Goal: Task Accomplishment & Management: Use online tool/utility

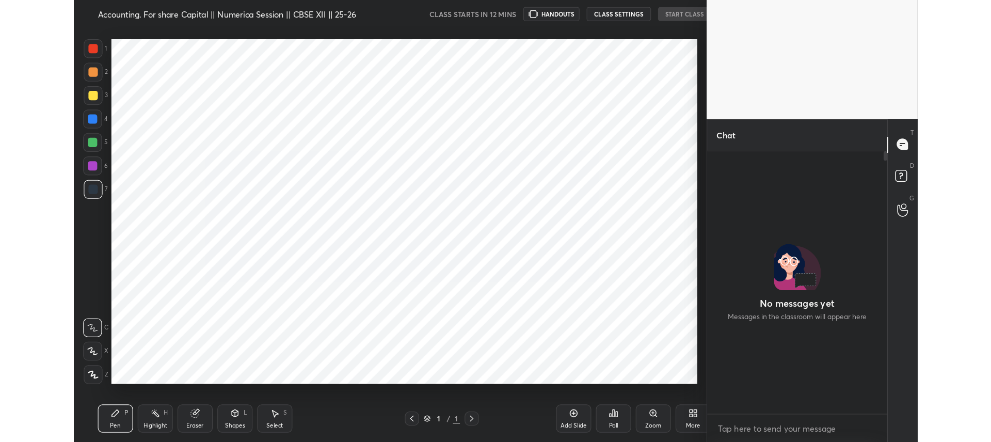
scroll to position [51275, 51082]
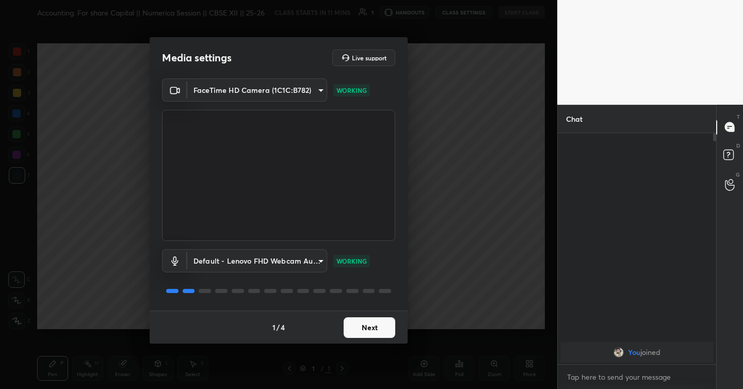
click at [296, 94] on body "1 2 3 4 5 6 7 C X Z C X Z E E Erase all H H Accounting. For share Capital || Nu…" at bounding box center [371, 194] width 743 height 389
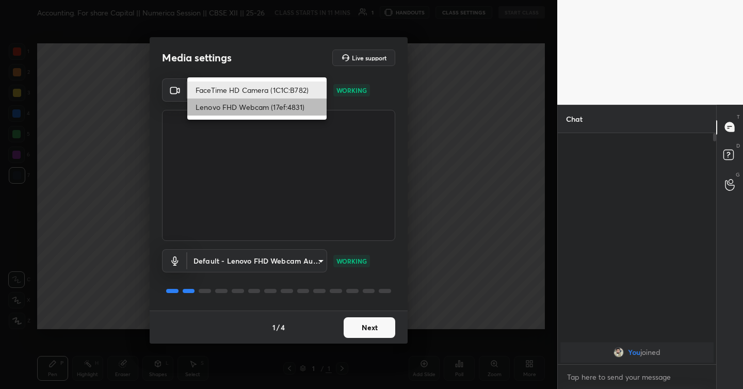
click at [289, 104] on li "Lenovo FHD Webcam (17ef:4831)" at bounding box center [256, 107] width 139 height 17
type input "090ca3db923f64e2a3802e50e6991e8a99decaec0fa8137945f28d7919d32424"
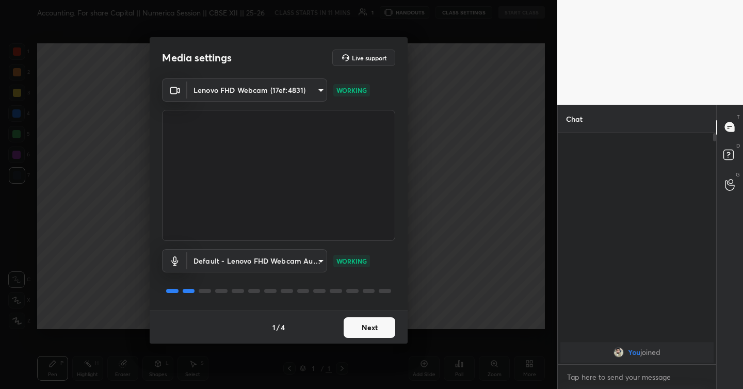
click at [296, 257] on body "1 2 3 4 5 6 7 C X Z C X Z E E Erase all H H Accounting. For share Capital || Nu…" at bounding box center [371, 194] width 743 height 389
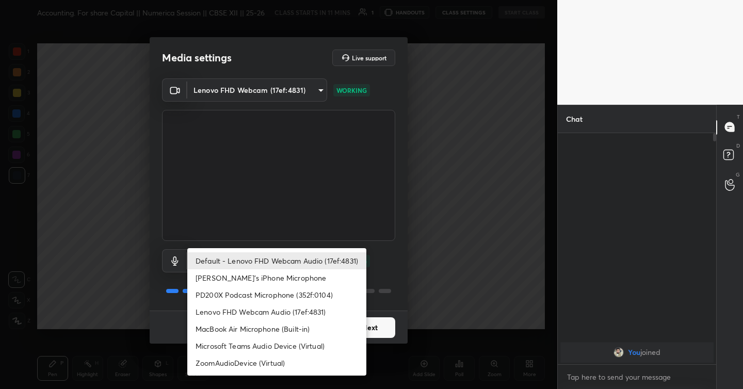
click at [298, 301] on li "PD200X Podcast Microphone (352f:0104)" at bounding box center [276, 294] width 179 height 17
type input "4c9fbf5468f1481c52a5ff51bcfd6705ef783a73d3fcff9077e92115846a1dc8"
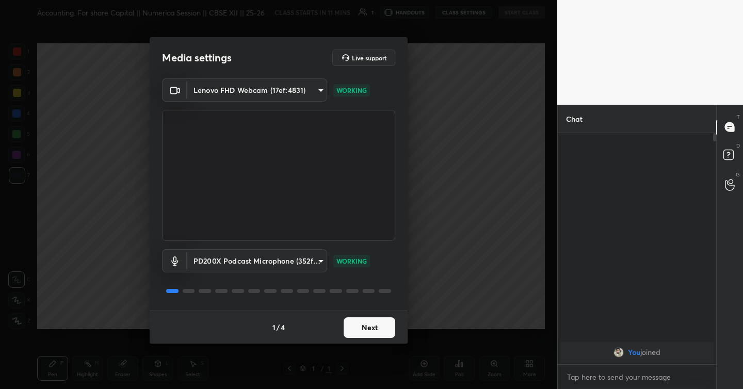
click at [365, 325] on button "Next" at bounding box center [370, 327] width 52 height 21
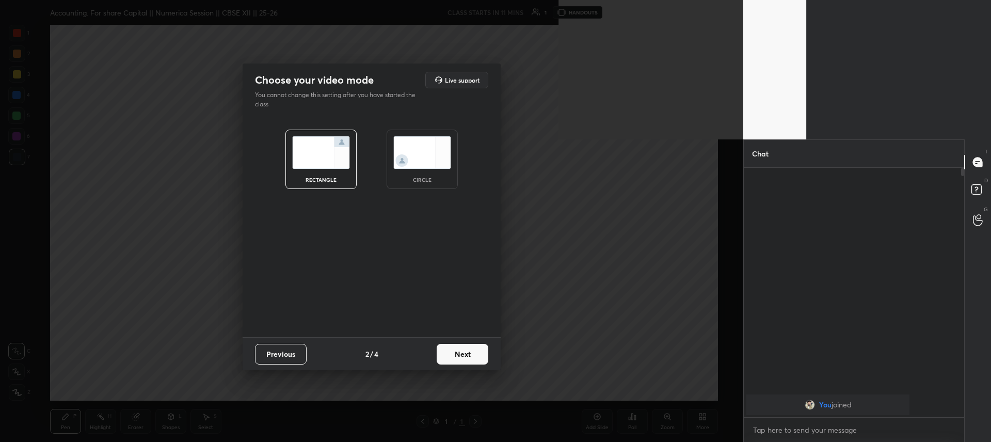
scroll to position [271, 217]
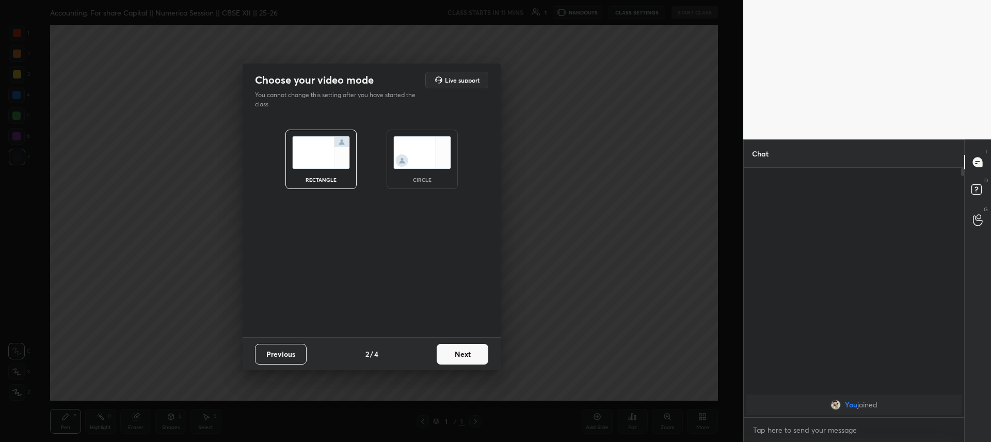
click at [443, 346] on button "Next" at bounding box center [463, 354] width 52 height 21
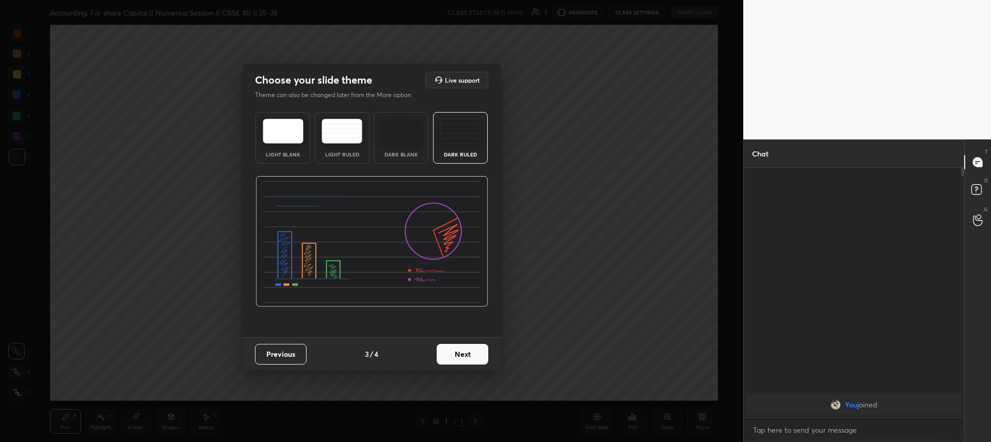
click at [480, 352] on button "Next" at bounding box center [463, 354] width 52 height 21
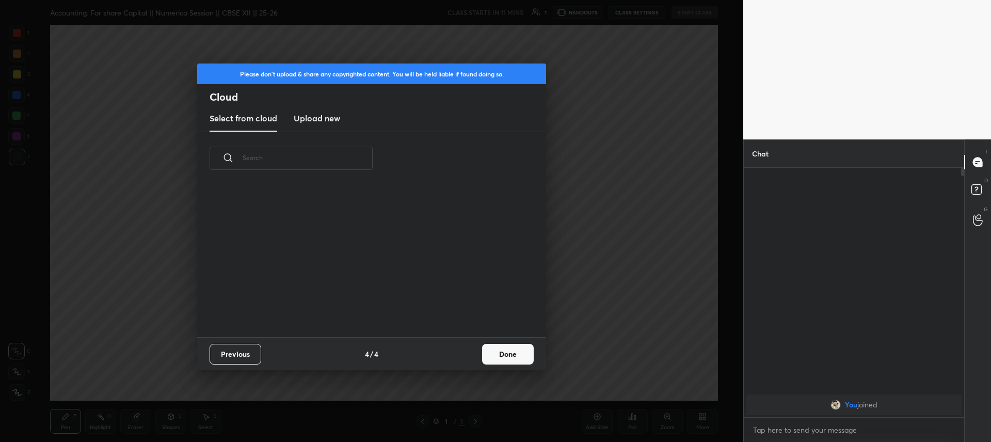
click at [480, 352] on div "Previous 4 / 4 Done" at bounding box center [371, 353] width 349 height 33
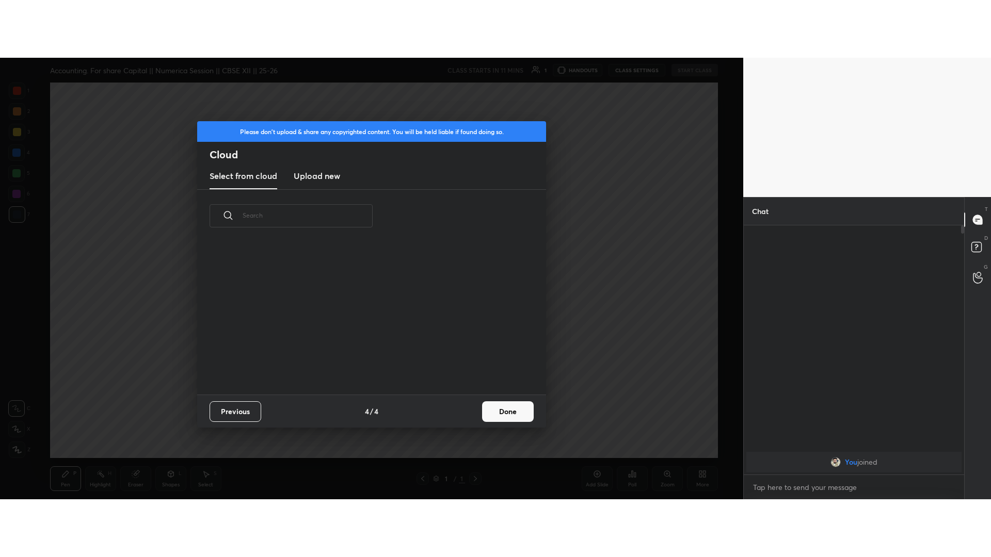
scroll to position [152, 331]
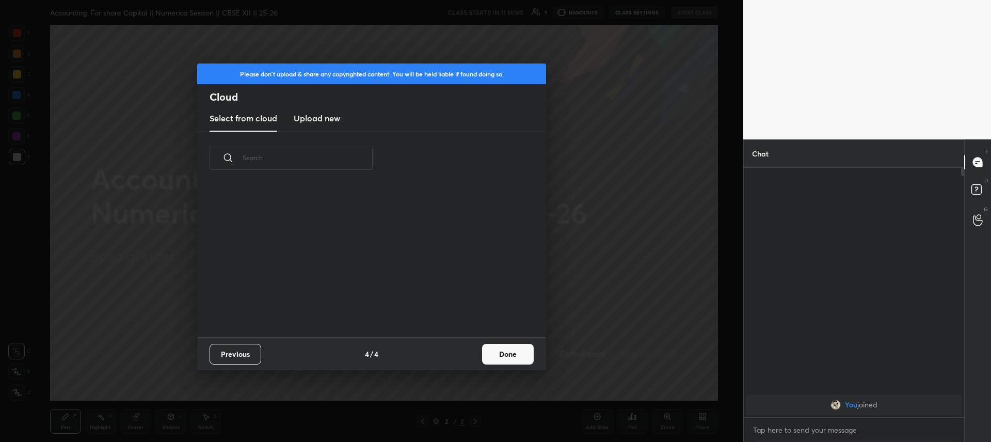
click at [480, 352] on div "Previous 4 / 4 Done" at bounding box center [371, 353] width 349 height 33
click at [503, 355] on button "Done" at bounding box center [508, 354] width 52 height 21
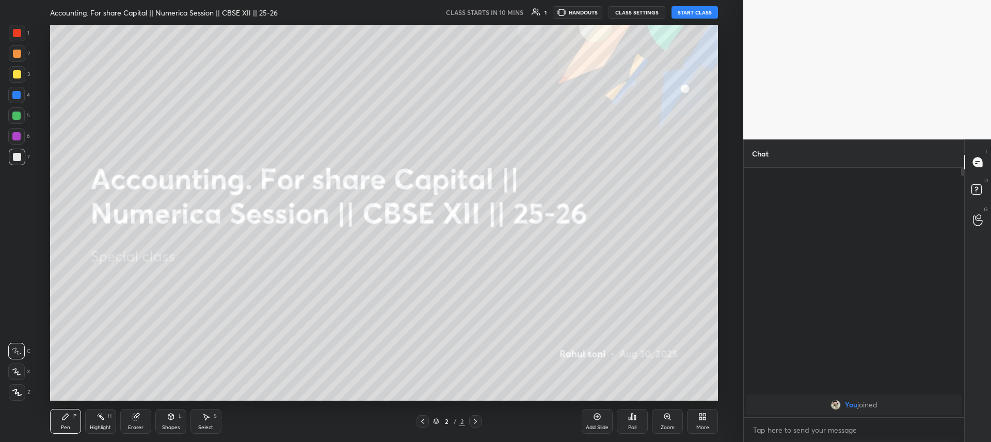
click at [696, 389] on div "More" at bounding box center [702, 427] width 13 height 5
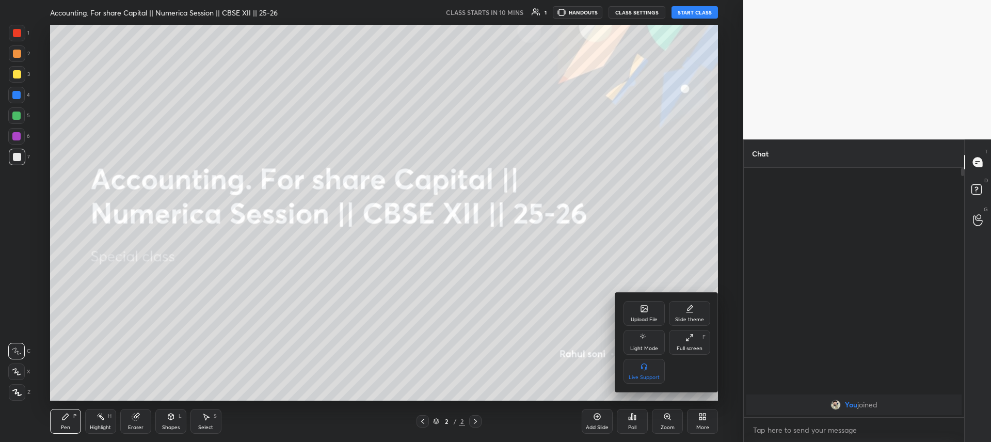
click at [686, 346] on div "Full screen" at bounding box center [689, 348] width 26 height 5
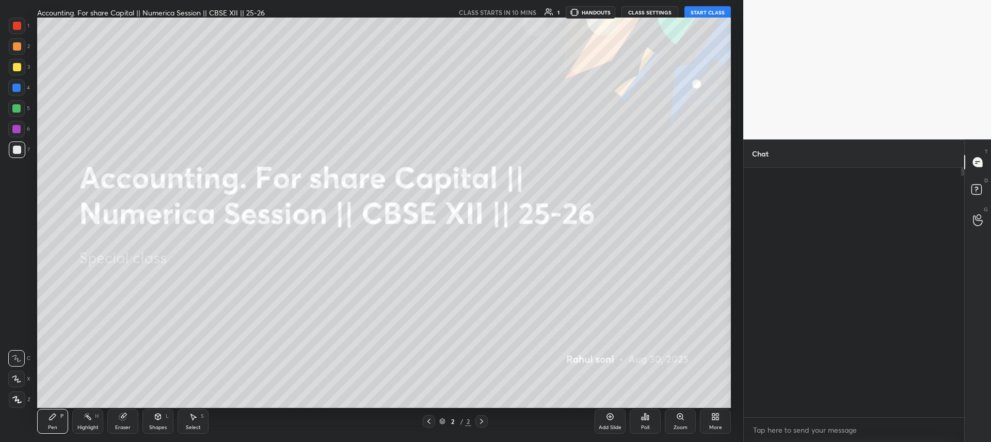
scroll to position [386, 217]
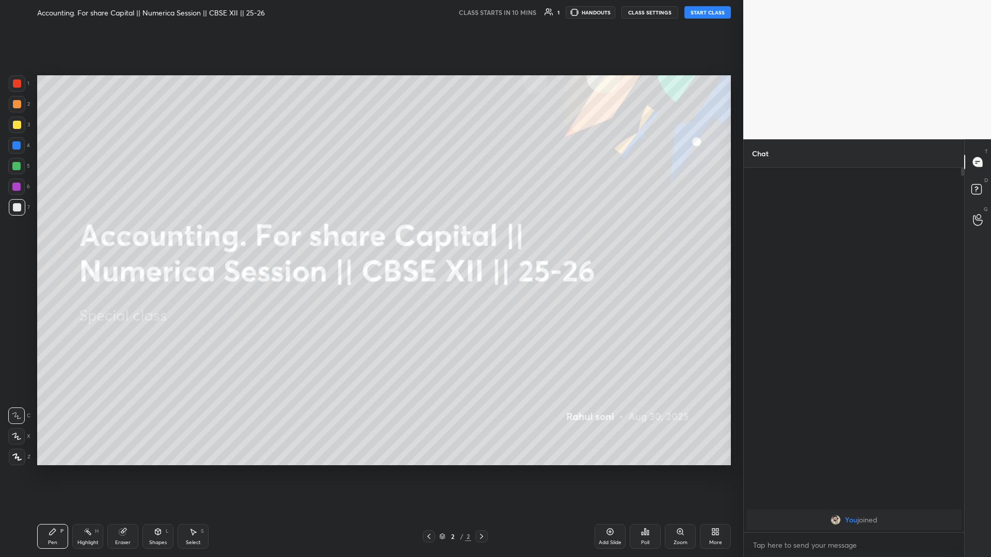
click at [724, 389] on div "More" at bounding box center [715, 536] width 31 height 25
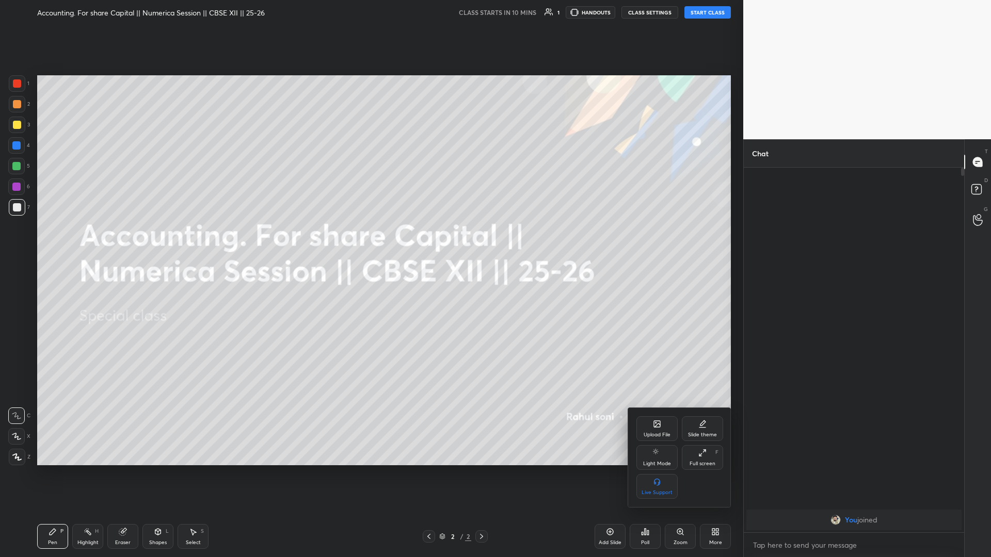
click at [701, 389] on icon at bounding box center [702, 453] width 8 height 8
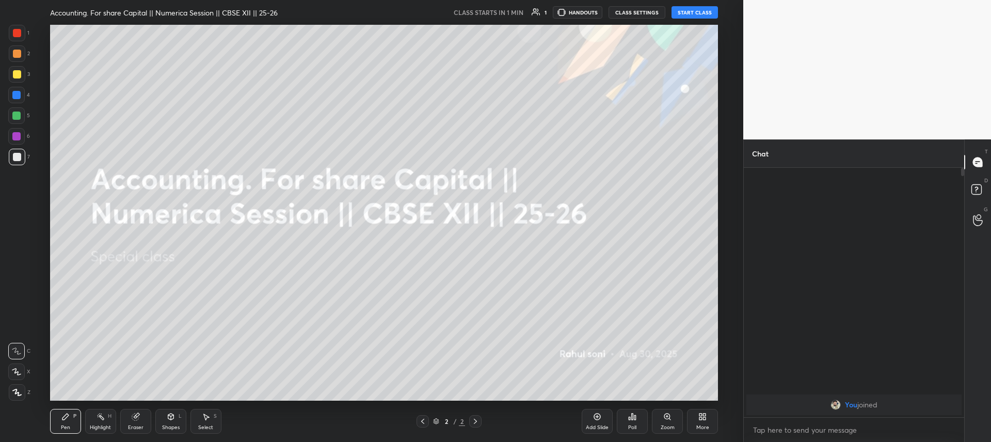
click at [699, 14] on button "START CLASS" at bounding box center [694, 12] width 46 height 12
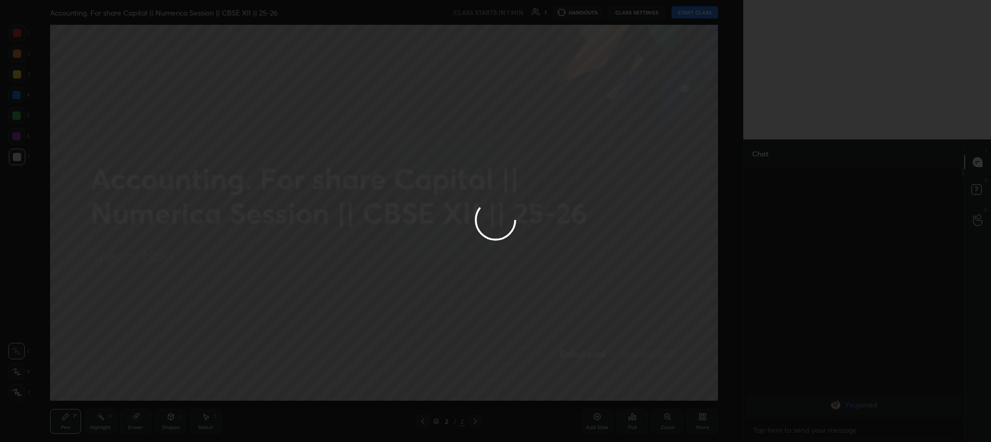
type textarea "x"
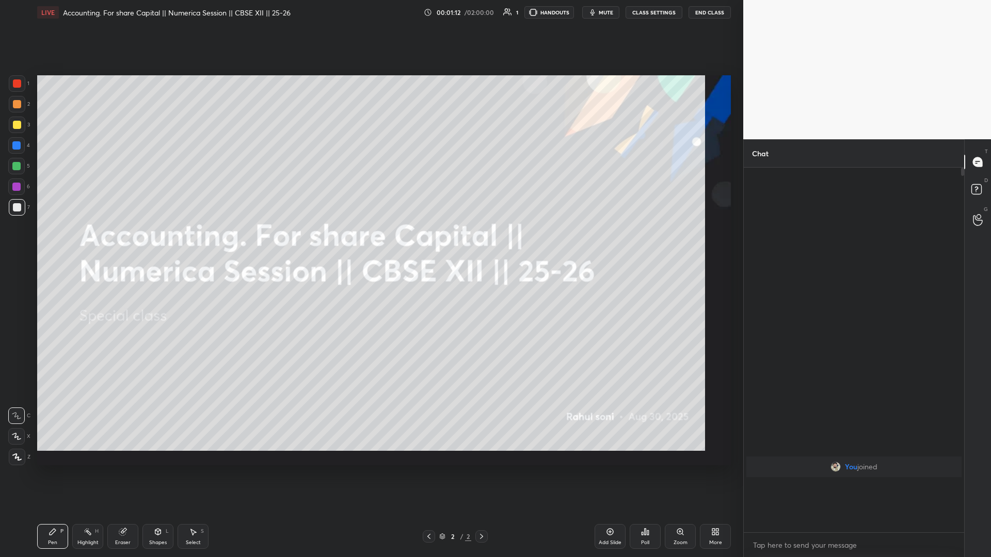
scroll to position [386, 217]
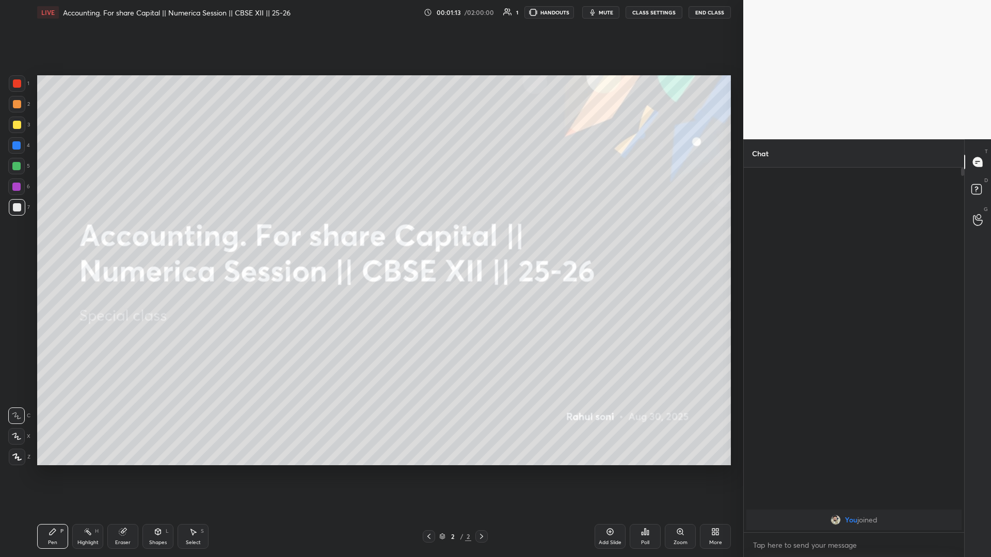
click at [22, 389] on div at bounding box center [17, 457] width 17 height 17
click at [611, 389] on div "Add Slide" at bounding box center [609, 536] width 31 height 25
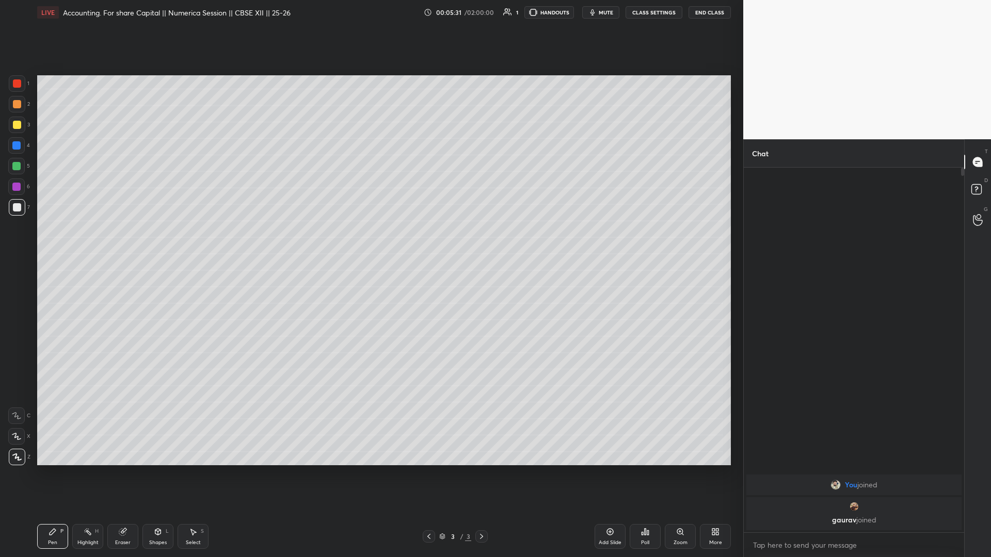
click at [742, 389] on img "grid" at bounding box center [854, 507] width 10 height 10
click at [608, 389] on div "Add Slide" at bounding box center [609, 536] width 31 height 25
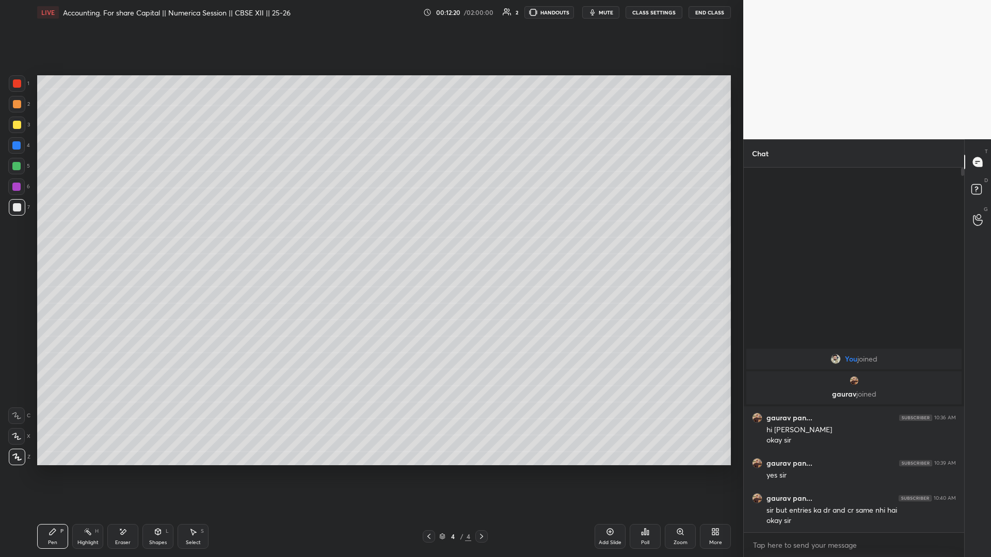
click at [617, 389] on div "Add Slide" at bounding box center [609, 536] width 31 height 25
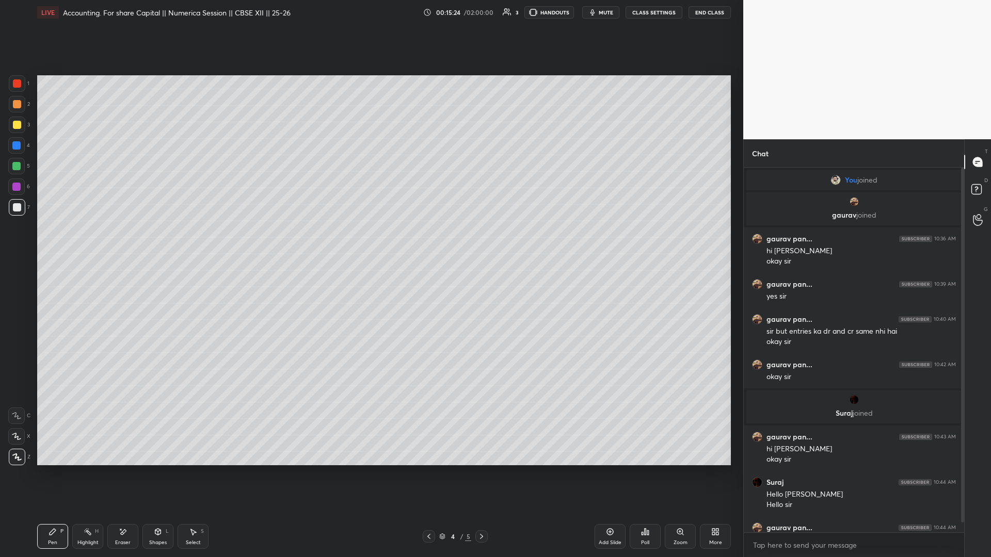
scroll to position [19, 0]
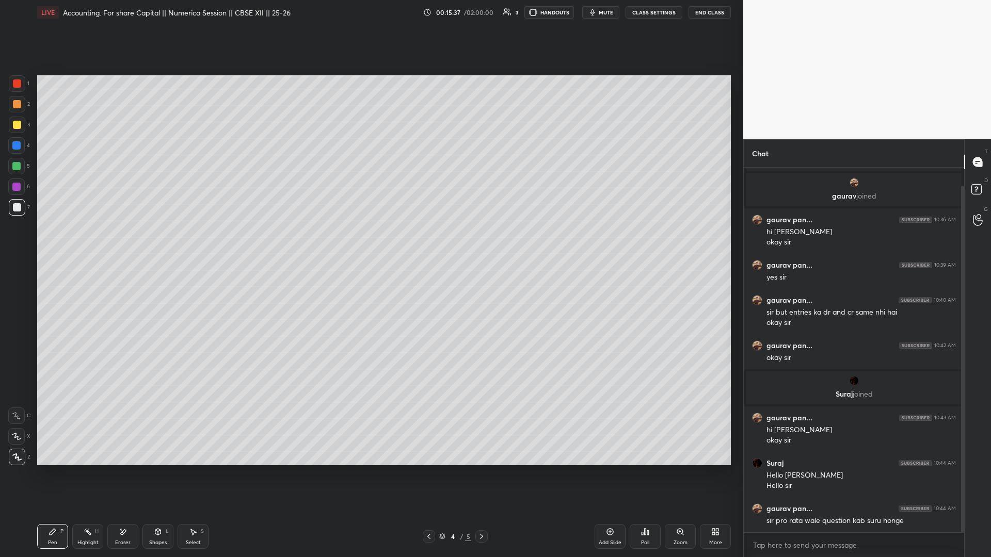
click at [729, 389] on div "More" at bounding box center [715, 536] width 31 height 25
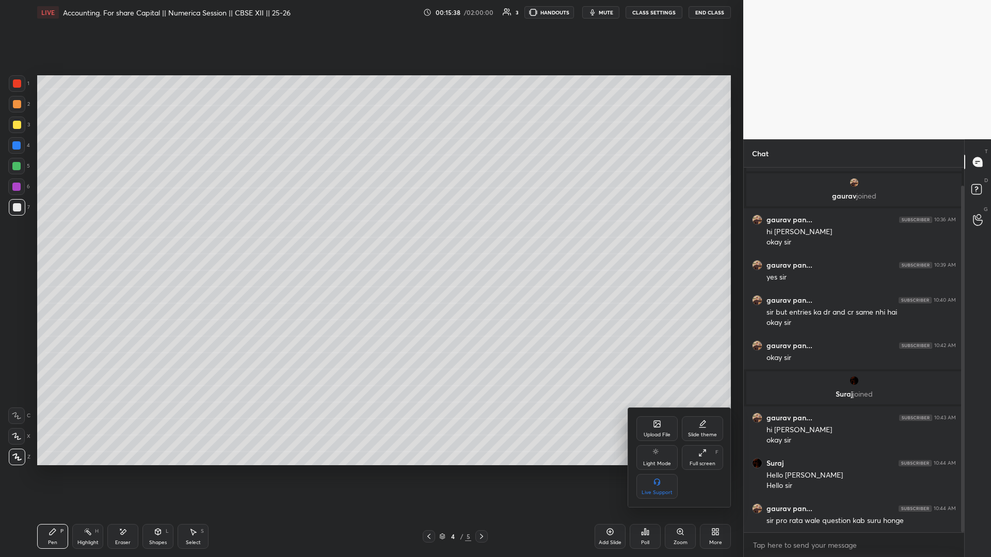
click at [650, 389] on div "Upload File" at bounding box center [656, 434] width 27 height 5
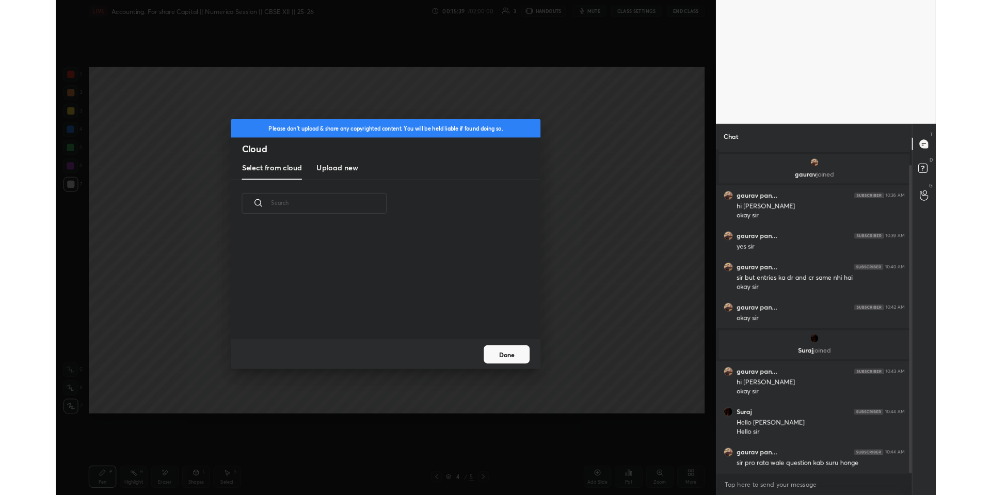
scroll to position [127, 331]
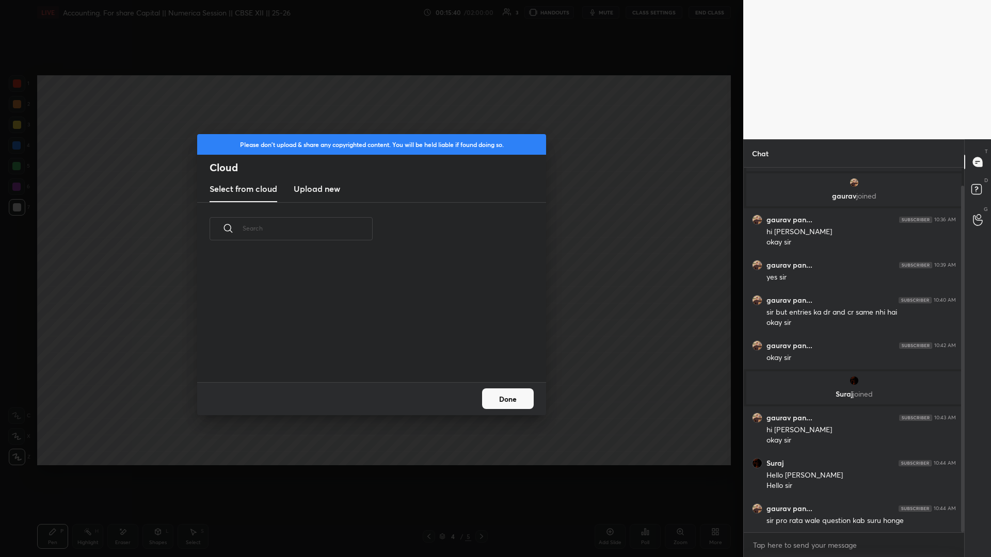
click at [323, 187] on h3 "Upload new" at bounding box center [317, 189] width 46 height 12
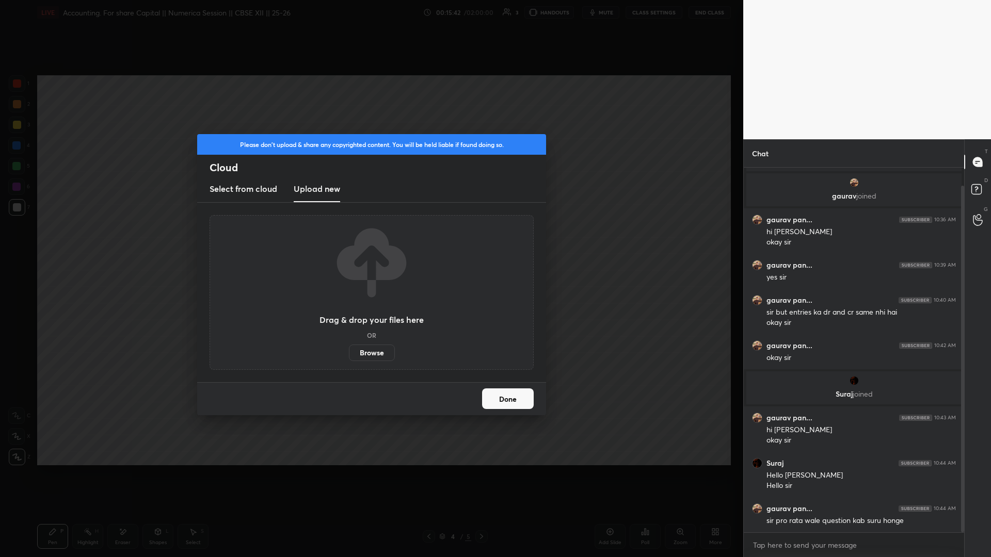
click at [374, 352] on label "Browse" at bounding box center [372, 353] width 46 height 17
click at [349, 352] on input "Browse" at bounding box center [349, 353] width 0 height 17
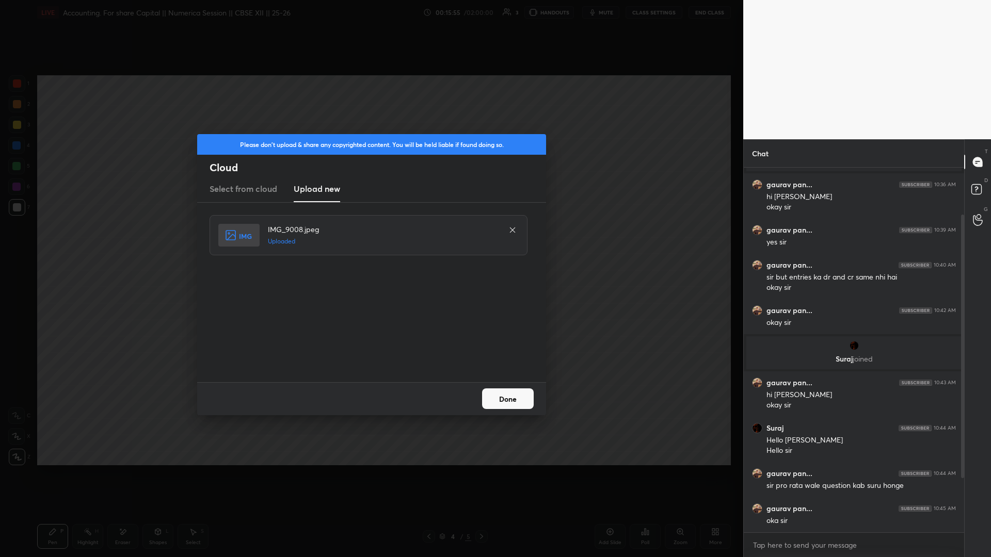
scroll to position [0, 0]
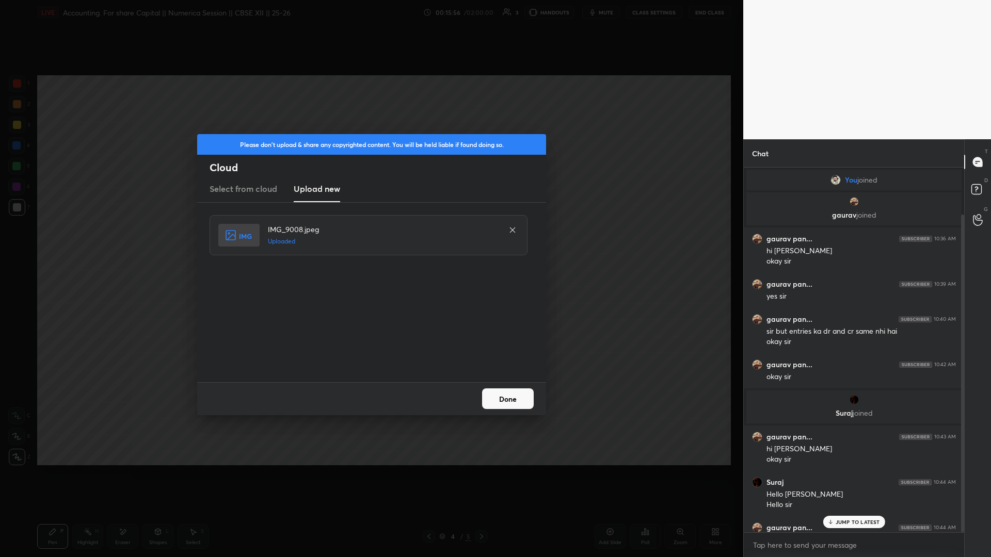
click at [515, 389] on button "Done" at bounding box center [508, 399] width 52 height 21
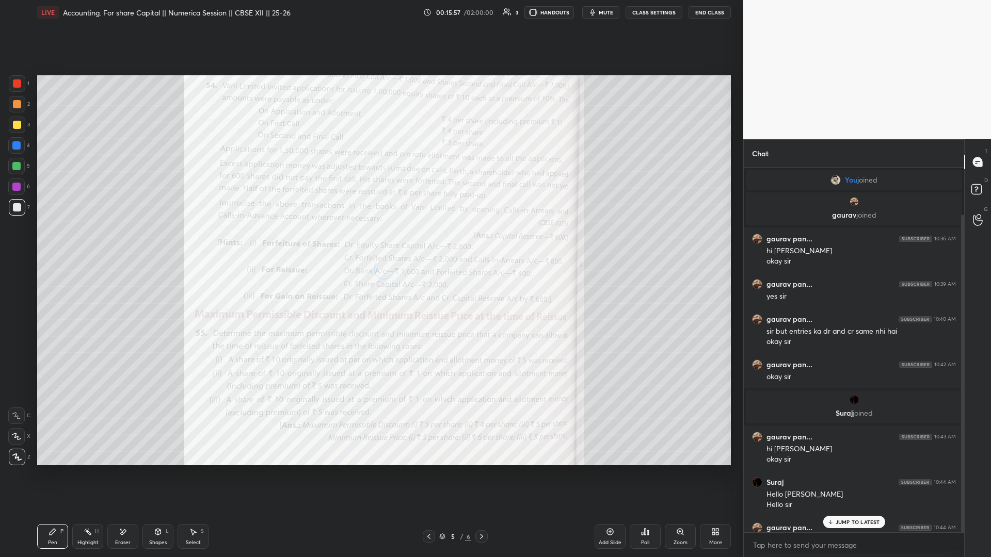
click at [742, 389] on p "JUMP TO LATEST" at bounding box center [857, 522] width 44 height 6
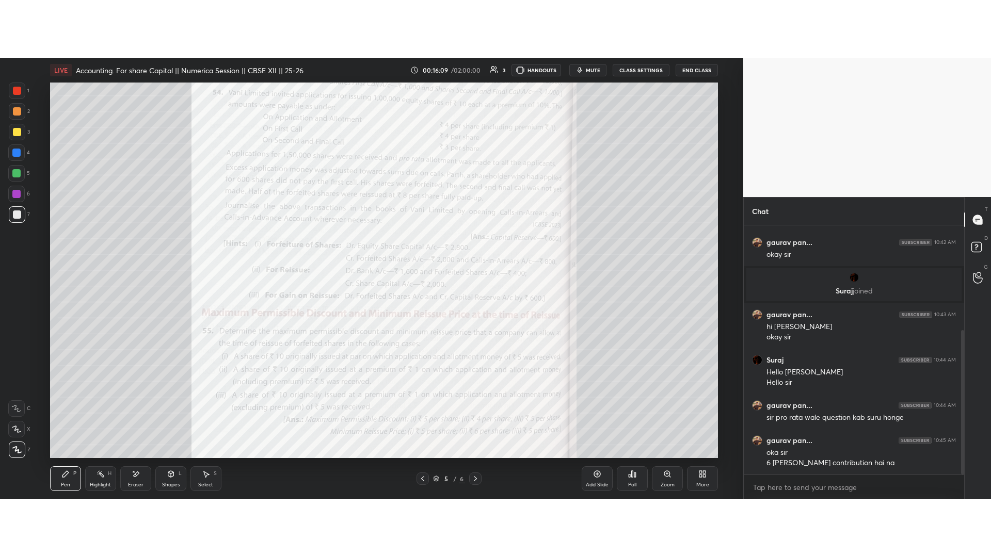
scroll to position [190, 0]
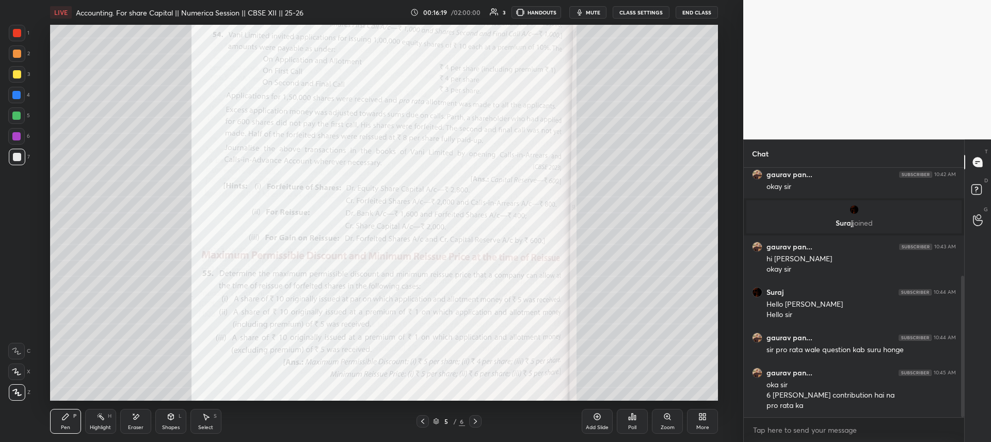
click at [18, 34] on div at bounding box center [17, 33] width 8 height 8
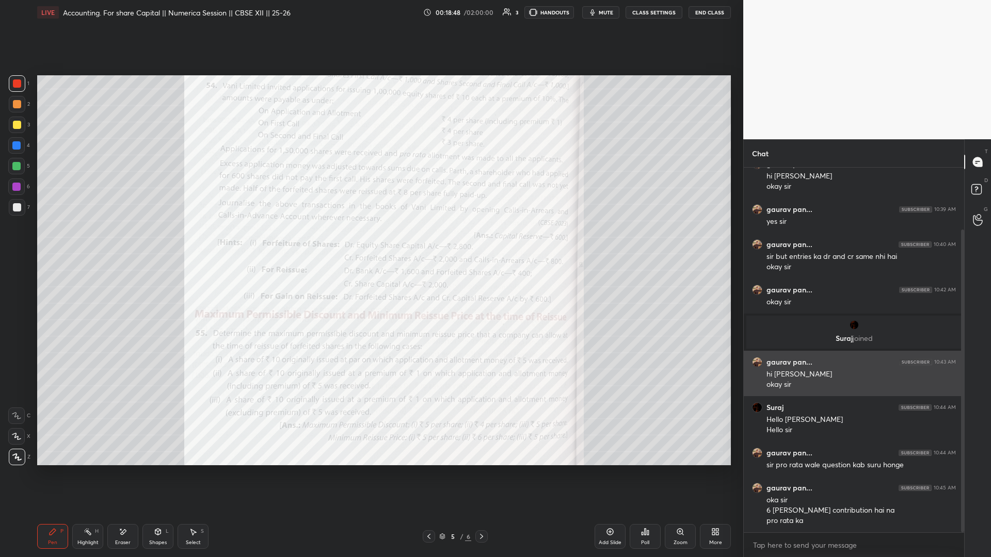
scroll to position [110, 0]
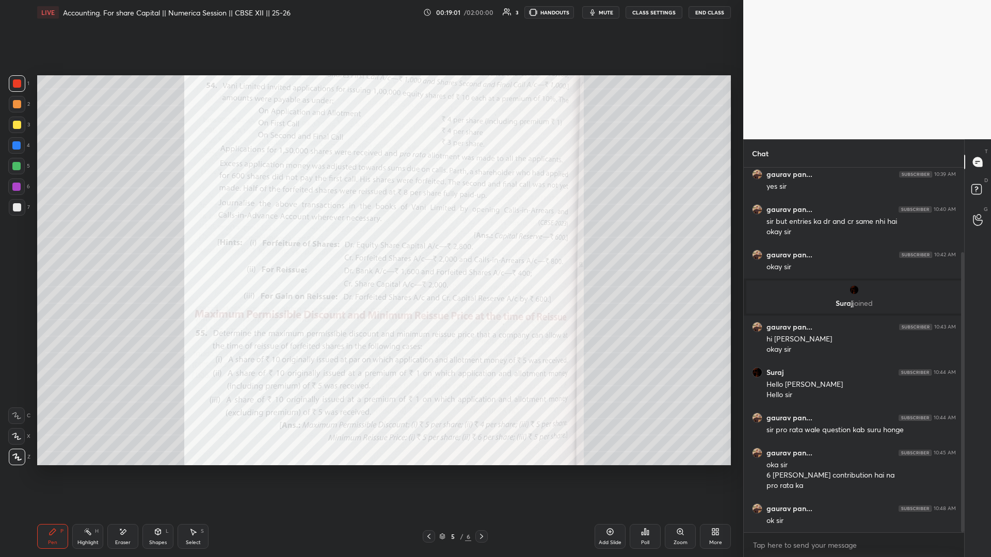
click at [608, 389] on icon at bounding box center [610, 532] width 8 height 8
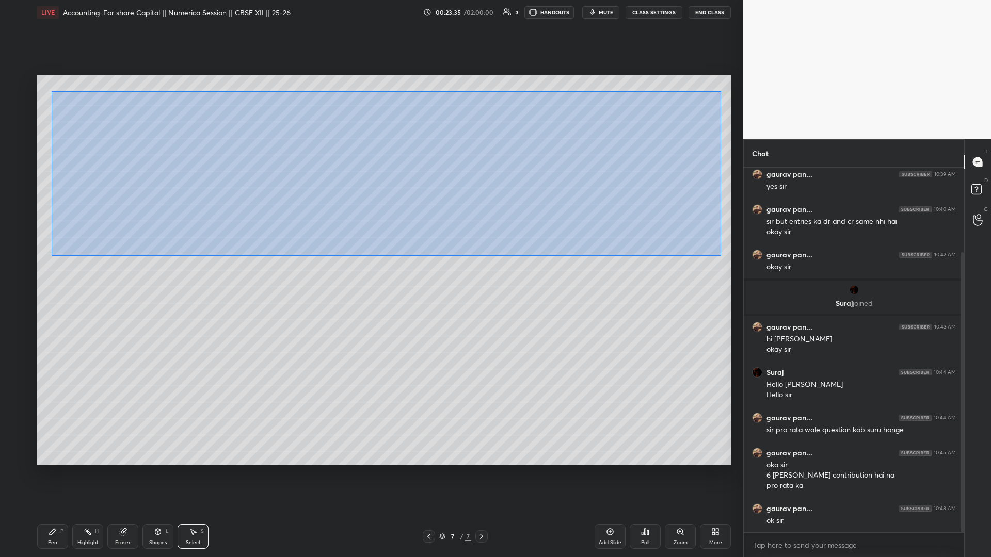
drag, startPoint x: 52, startPoint y: 109, endPoint x: 688, endPoint y: 245, distance: 650.6
click at [720, 255] on div "0 ° Undo Copy Duplicate Duplicate to new slide Delete" at bounding box center [383, 270] width 693 height 390
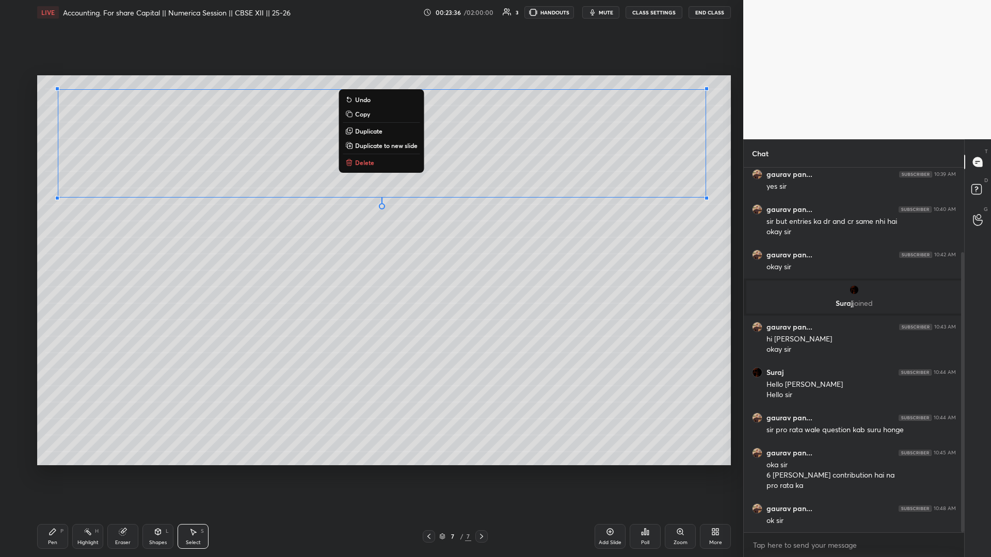
click at [356, 114] on p "Copy" at bounding box center [362, 114] width 15 height 8
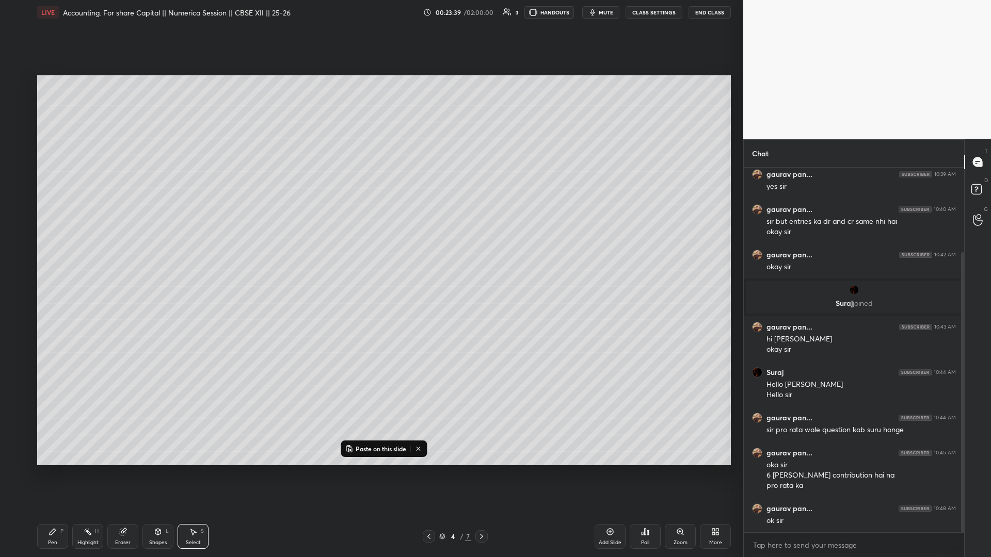
click at [603, 389] on div "Add Slide" at bounding box center [609, 536] width 31 height 25
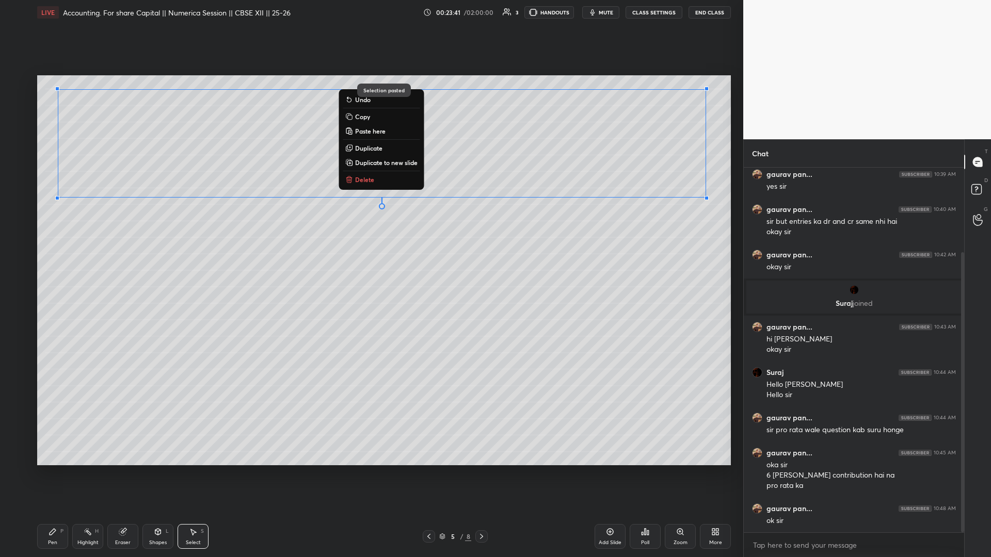
click at [549, 389] on div "0 ° Undo Copy Paste here Duplicate Duplicate to new slide Delete" at bounding box center [383, 270] width 693 height 390
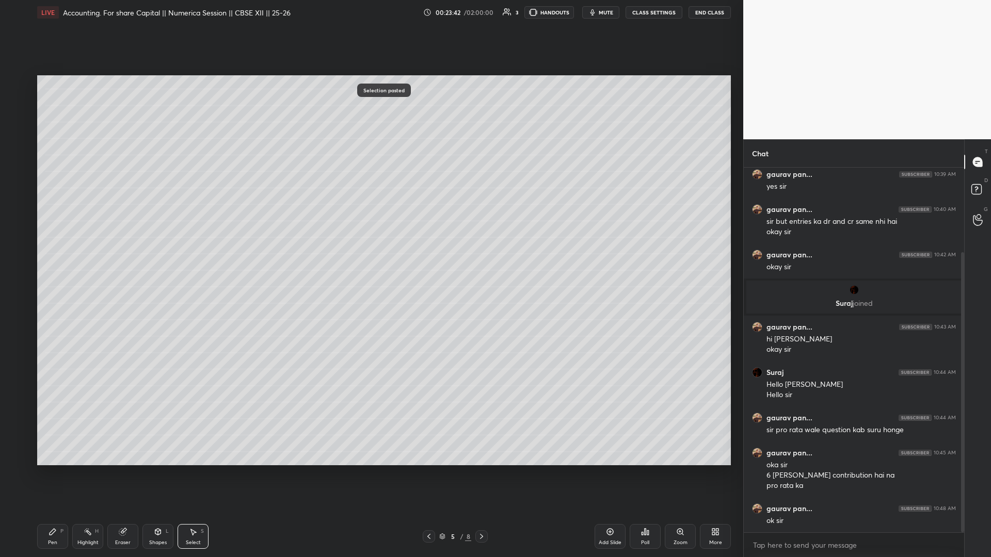
click at [482, 389] on icon at bounding box center [481, 536] width 8 height 8
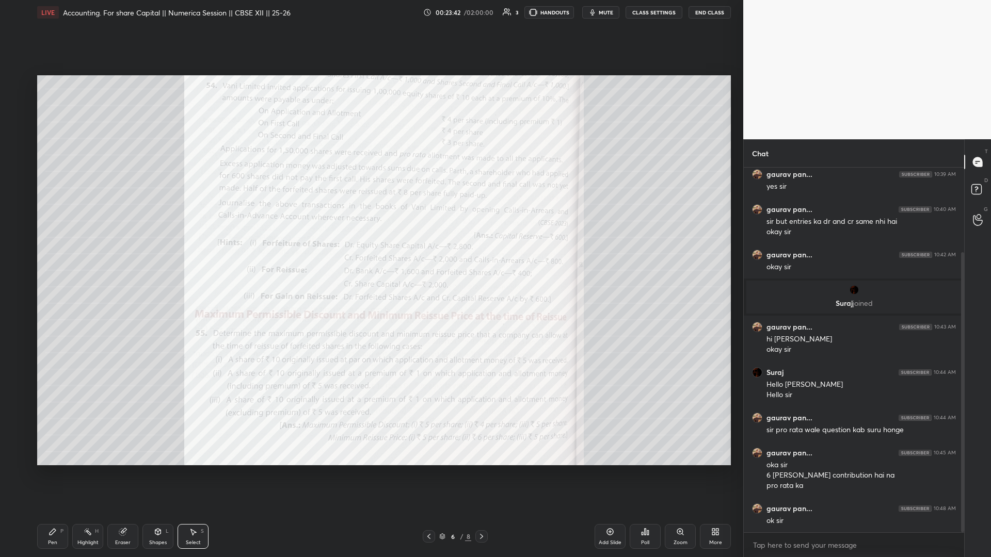
click at [482, 389] on div "Pen P Highlight H Eraser Shapes L Select S 6 / 8 Add Slide Poll Zoom More" at bounding box center [383, 536] width 693 height 41
click at [481, 389] on icon at bounding box center [481, 536] width 8 height 8
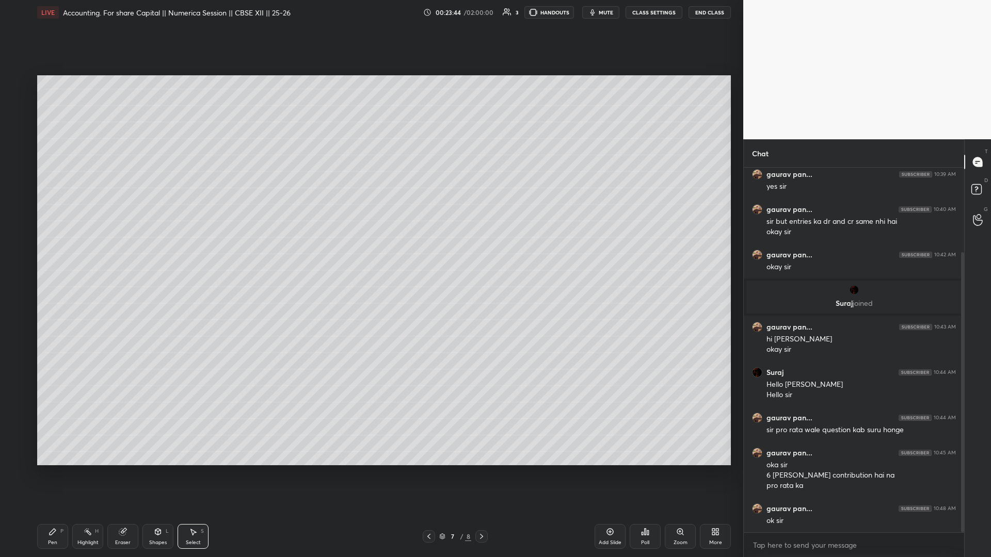
click at [481, 389] on icon at bounding box center [481, 536] width 8 height 8
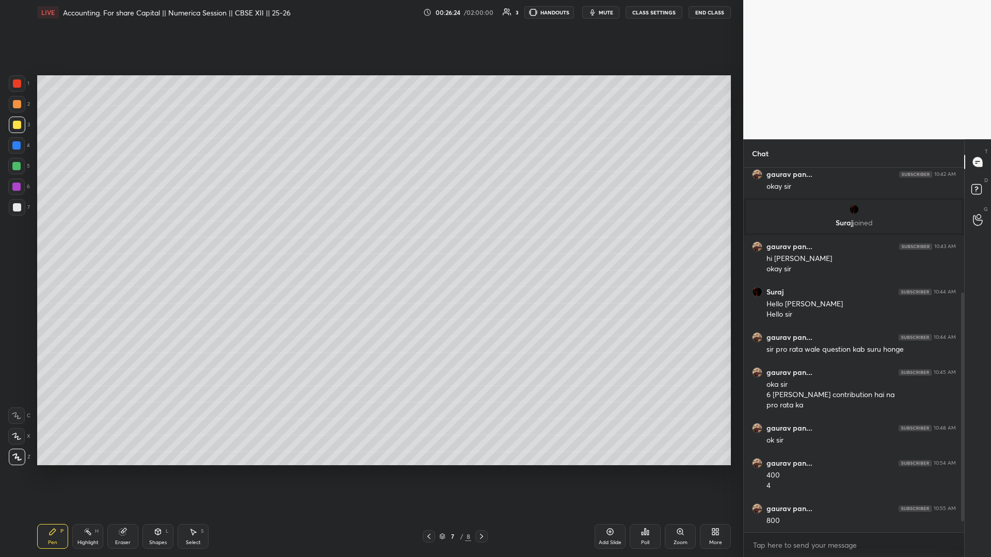
scroll to position [225, 0]
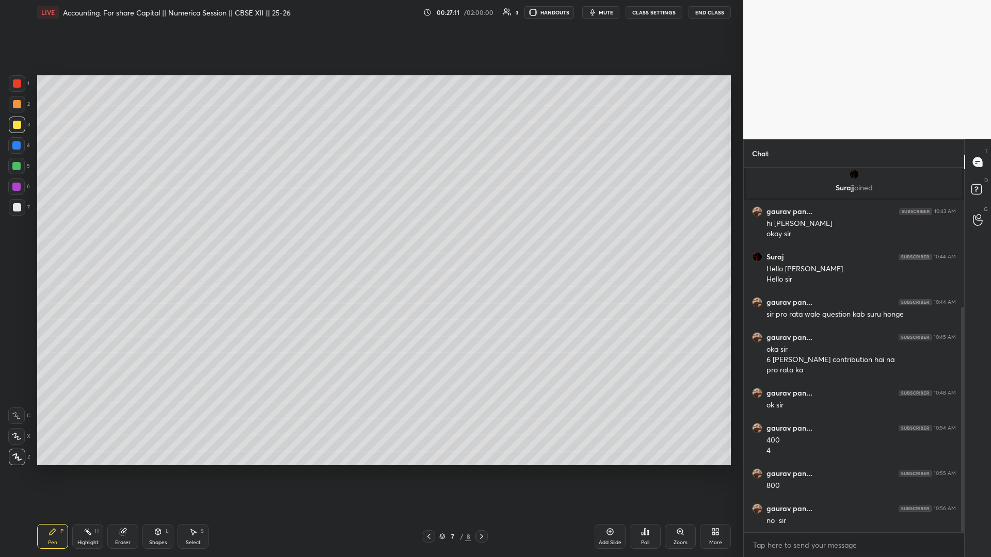
click at [608, 389] on div "Add Slide" at bounding box center [609, 536] width 31 height 25
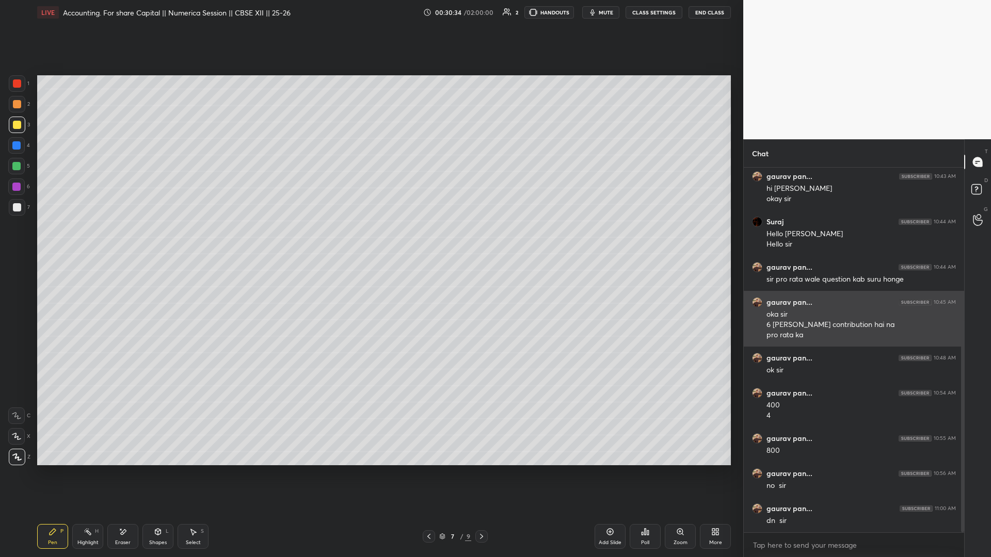
scroll to position [271, 0]
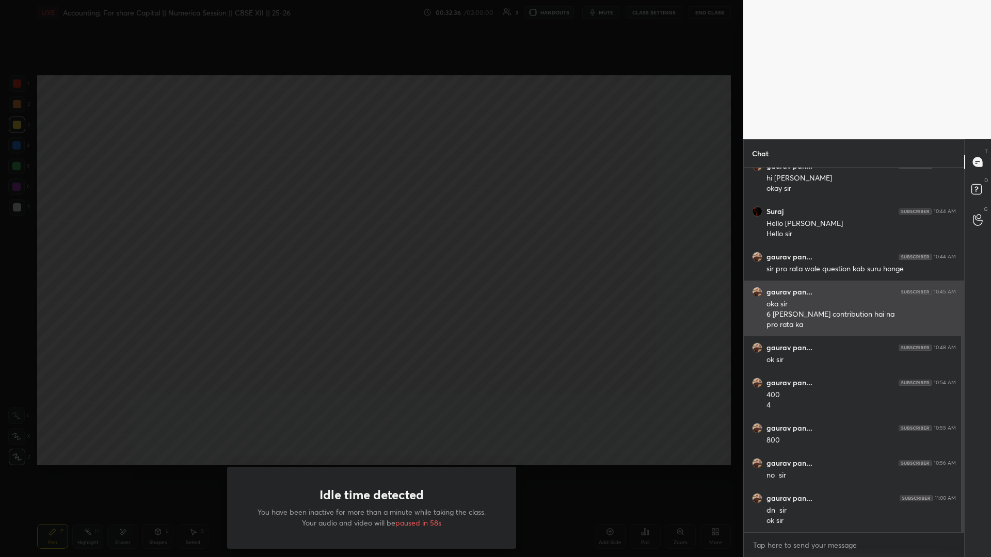
click at [453, 331] on div "Idle time detected You have been inactive for more than a minute while taking t…" at bounding box center [371, 278] width 743 height 557
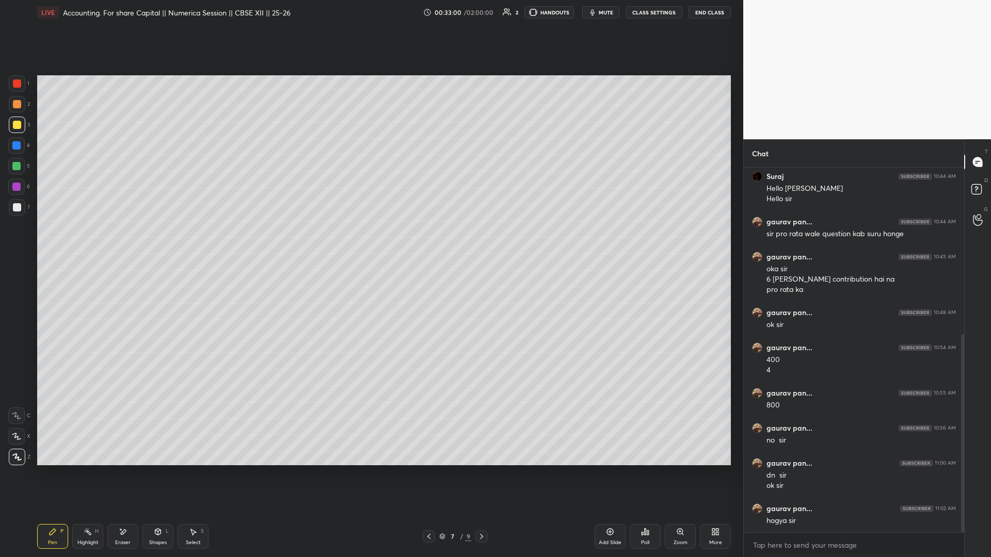
scroll to position [316, 0]
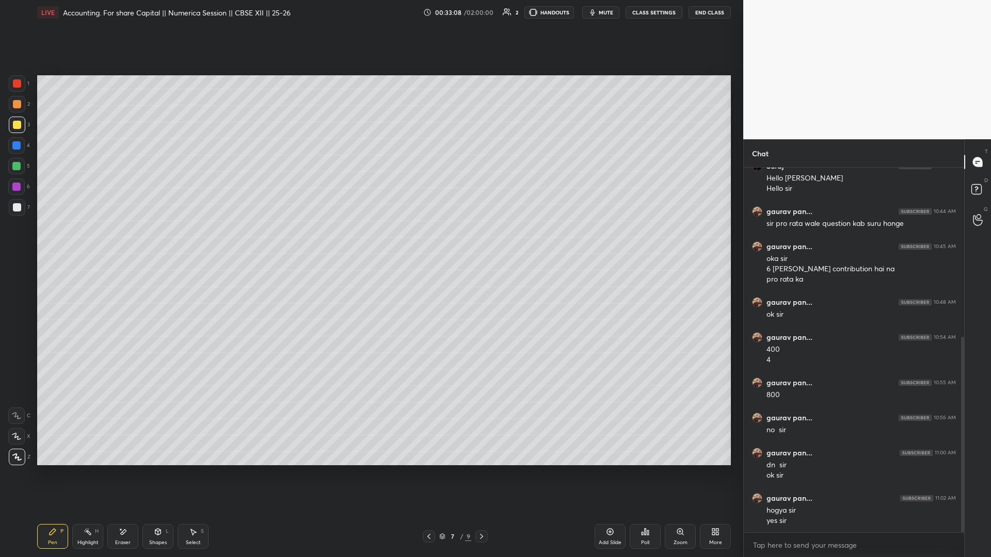
click at [429, 389] on icon at bounding box center [429, 536] width 8 height 8
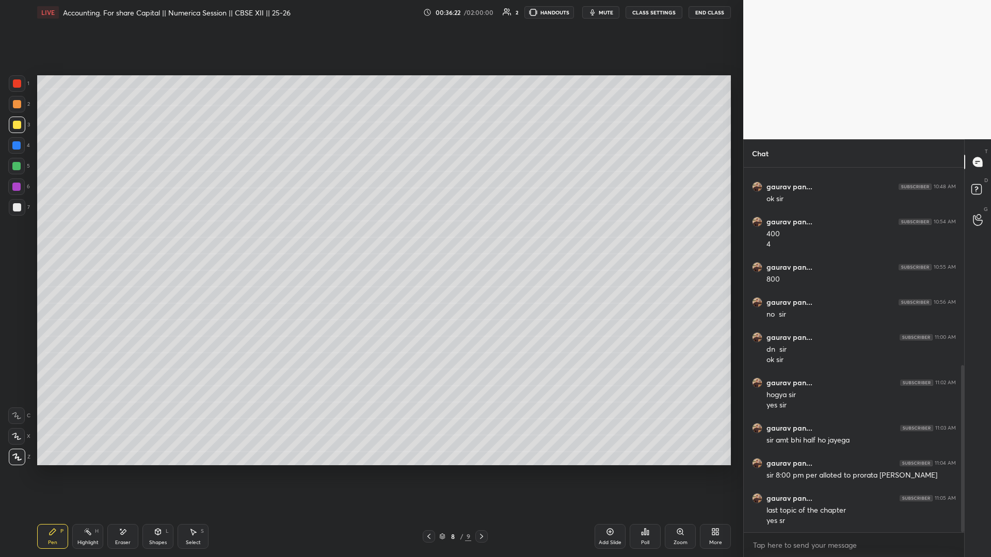
scroll to position [467, 0]
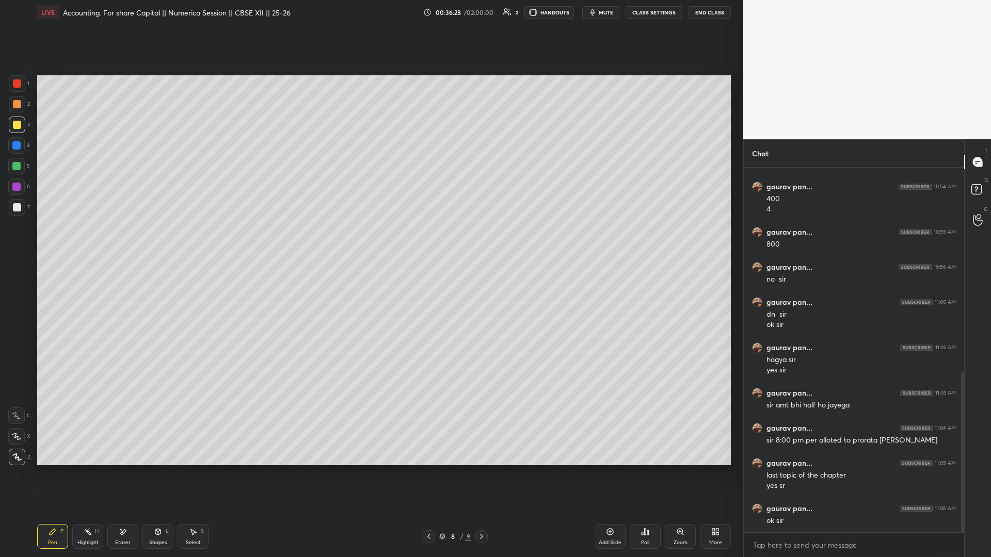
click at [742, 10] on video at bounding box center [867, 69] width 248 height 139
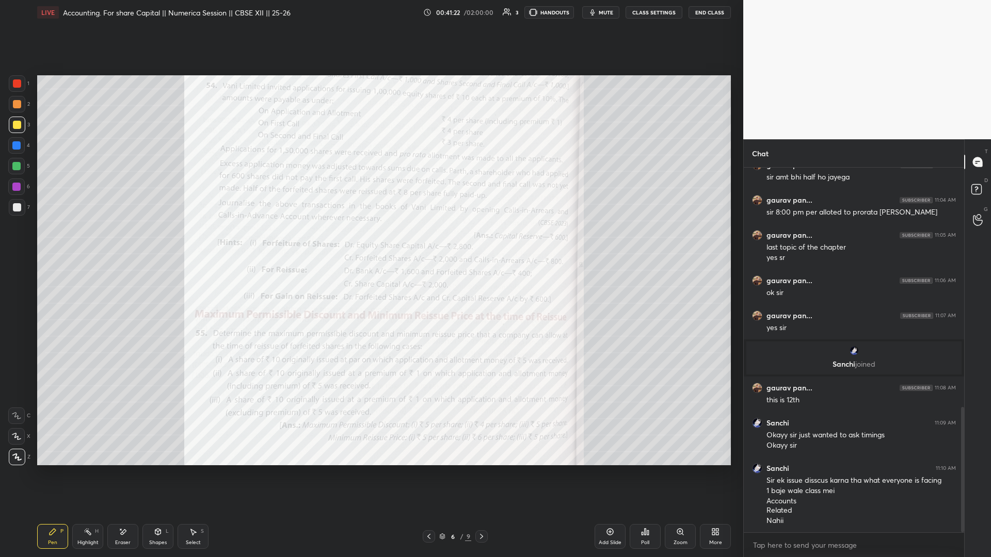
scroll to position [730, 0]
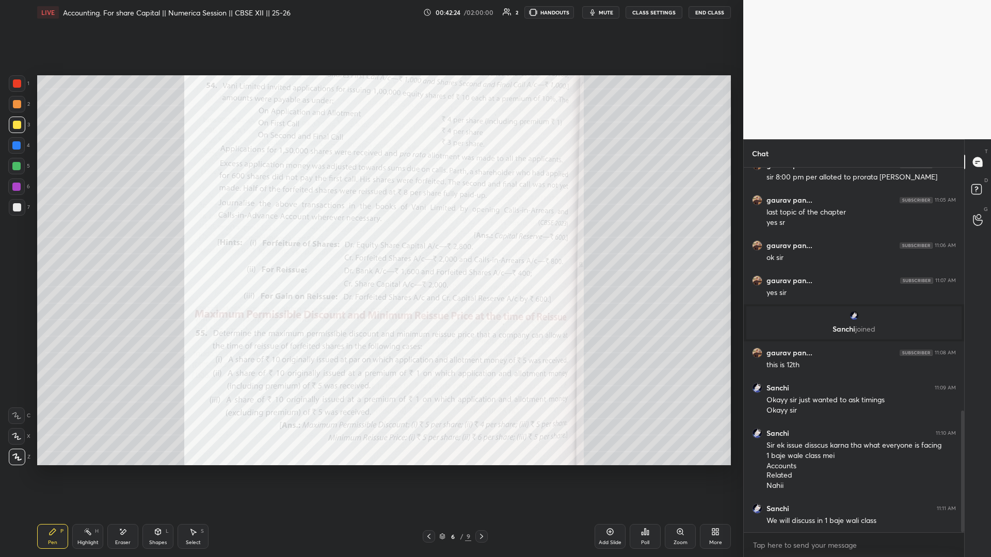
click at [482, 389] on icon at bounding box center [481, 536] width 8 height 8
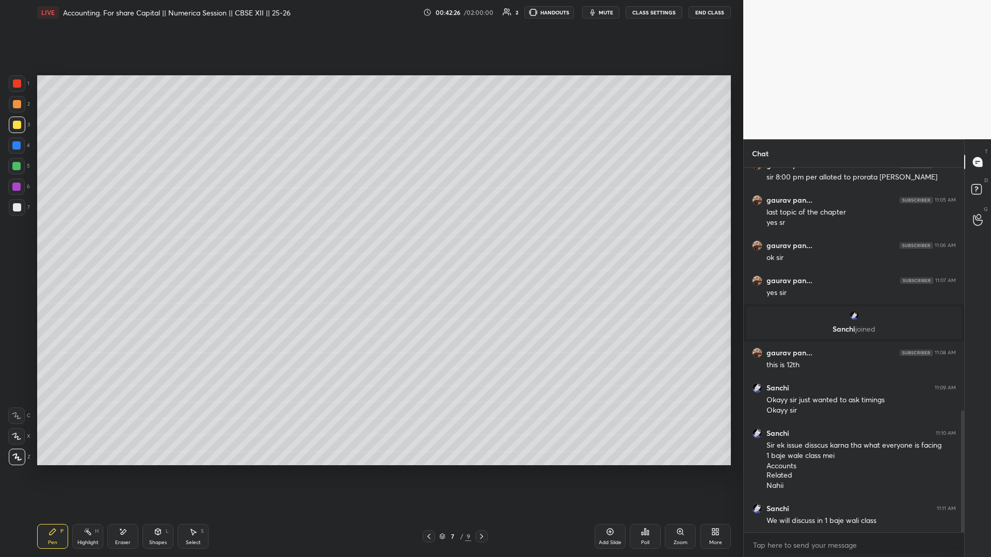
click at [432, 389] on icon at bounding box center [429, 536] width 8 height 8
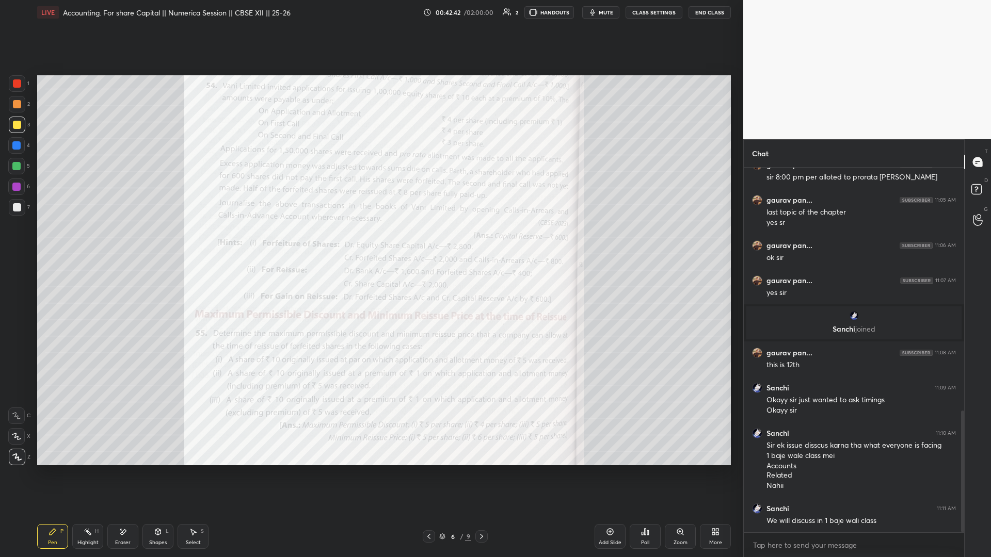
click at [482, 389] on icon at bounding box center [481, 536] width 8 height 8
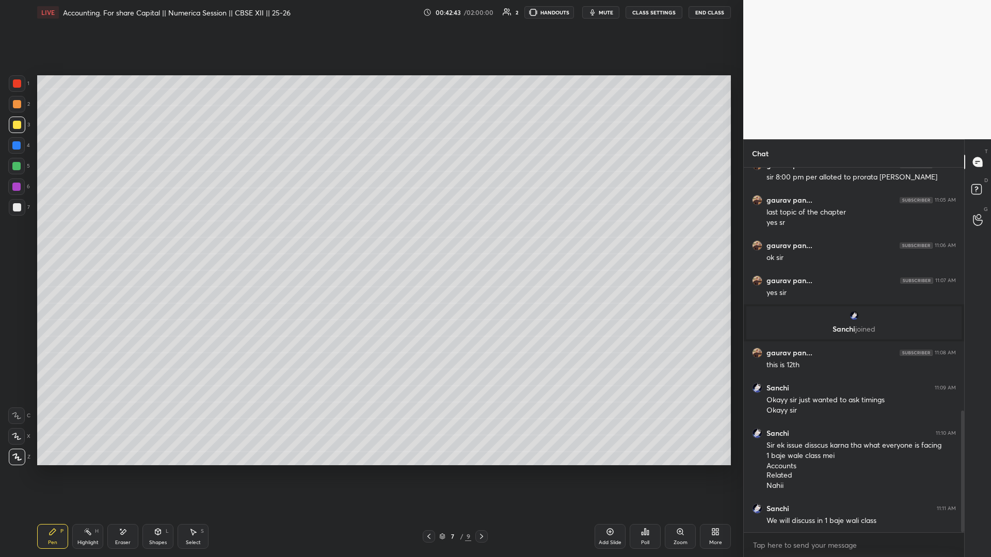
click at [481, 389] on icon at bounding box center [481, 536] width 8 height 8
click at [427, 389] on icon at bounding box center [429, 536] width 8 height 8
click at [429, 389] on icon at bounding box center [429, 536] width 8 height 8
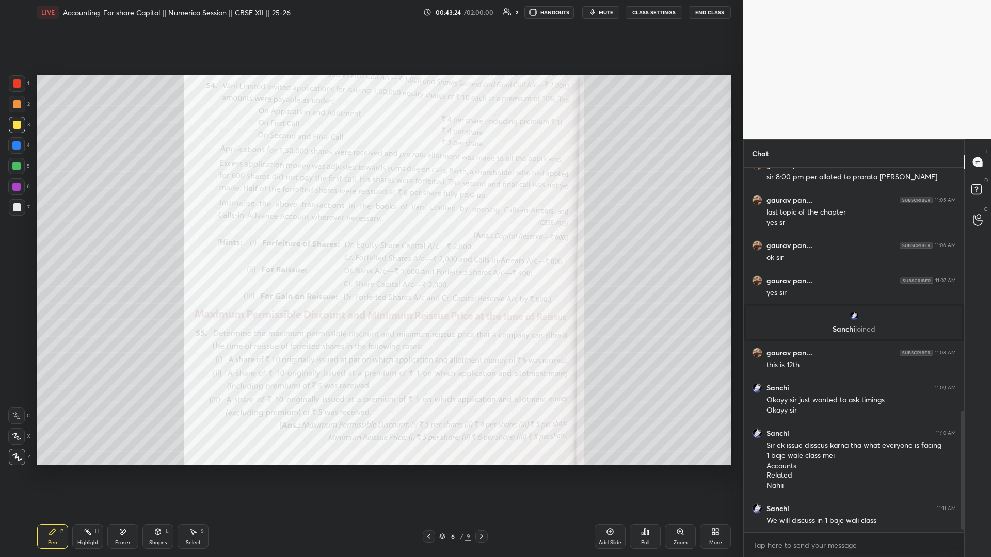
scroll to position [767, 0]
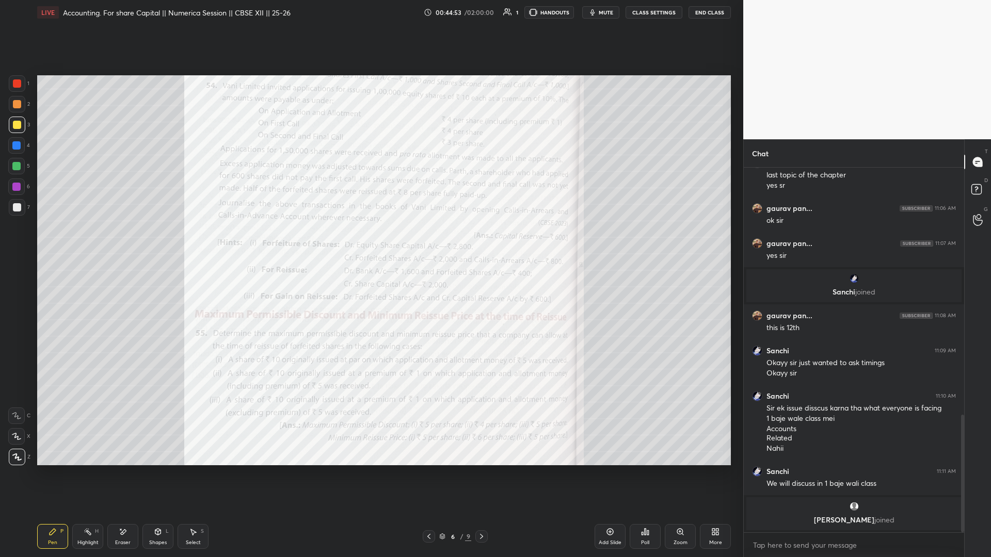
click at [706, 389] on div "More" at bounding box center [715, 536] width 31 height 25
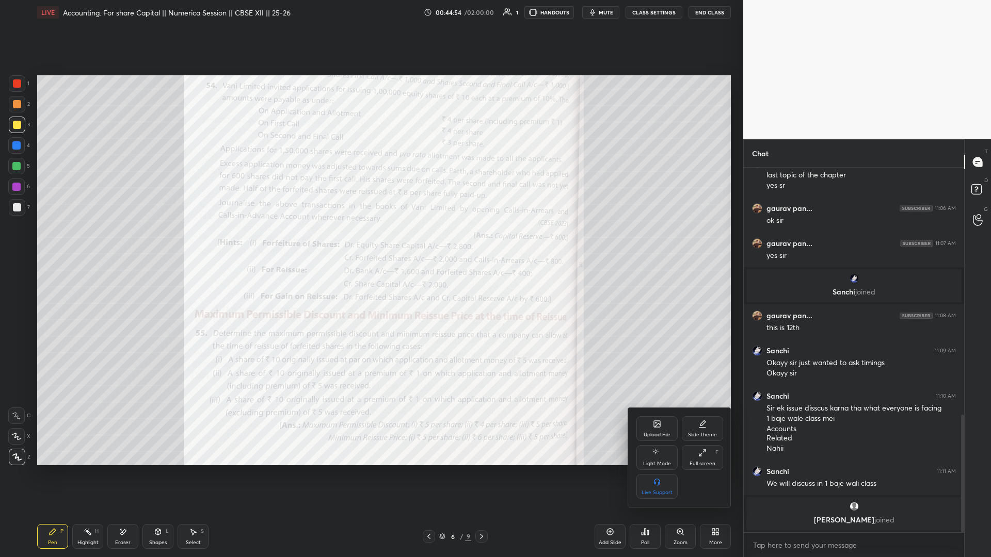
click at [645, 389] on div "Upload File" at bounding box center [656, 428] width 41 height 25
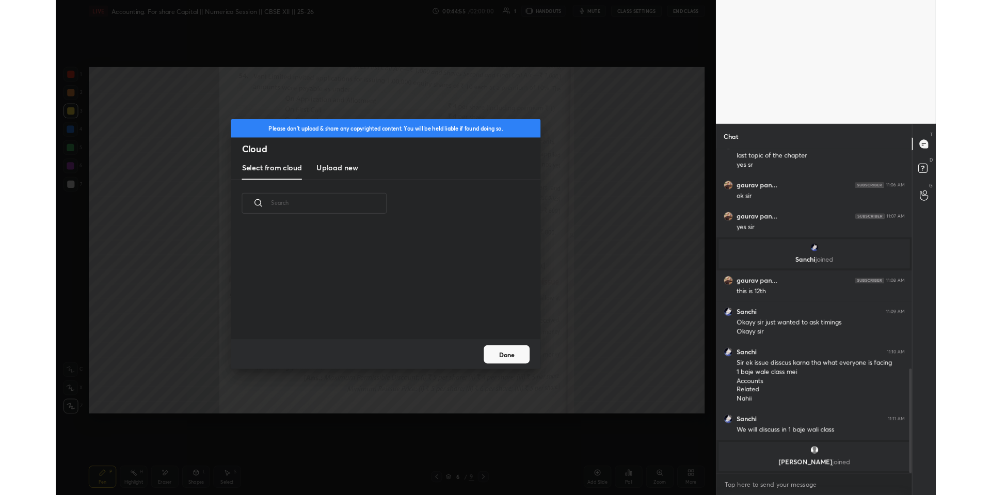
scroll to position [127, 331]
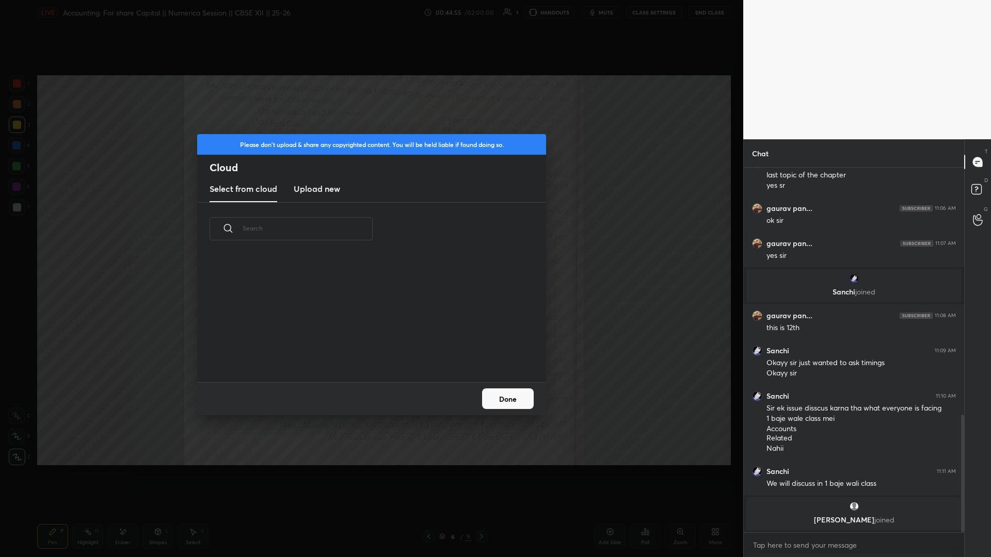
click at [316, 189] on h3 "Upload new" at bounding box center [317, 189] width 46 height 12
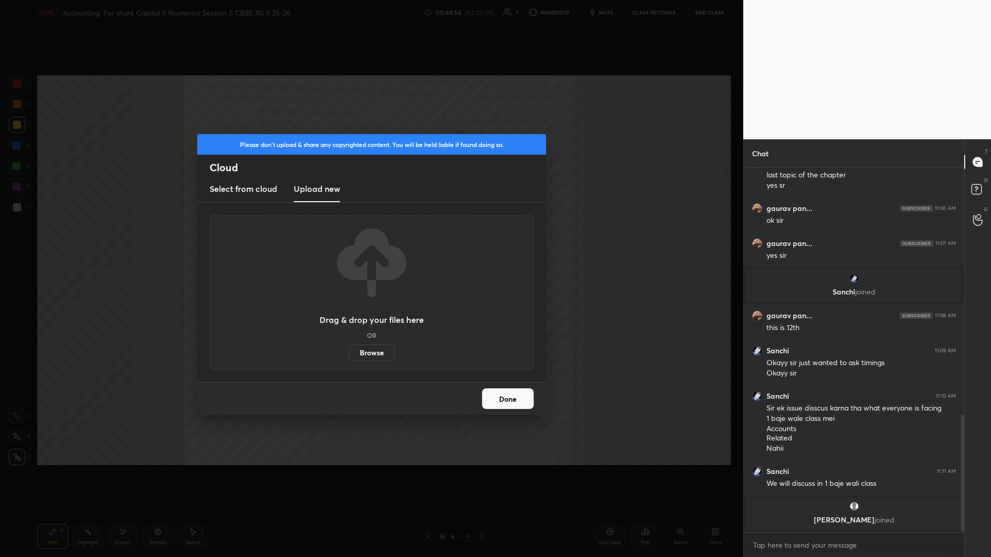
click at [376, 362] on div "Drag & drop your files here OR Browse" at bounding box center [371, 292] width 324 height 155
click at [375, 356] on label "Browse" at bounding box center [372, 353] width 46 height 17
click at [349, 356] on input "Browse" at bounding box center [349, 353] width 0 height 17
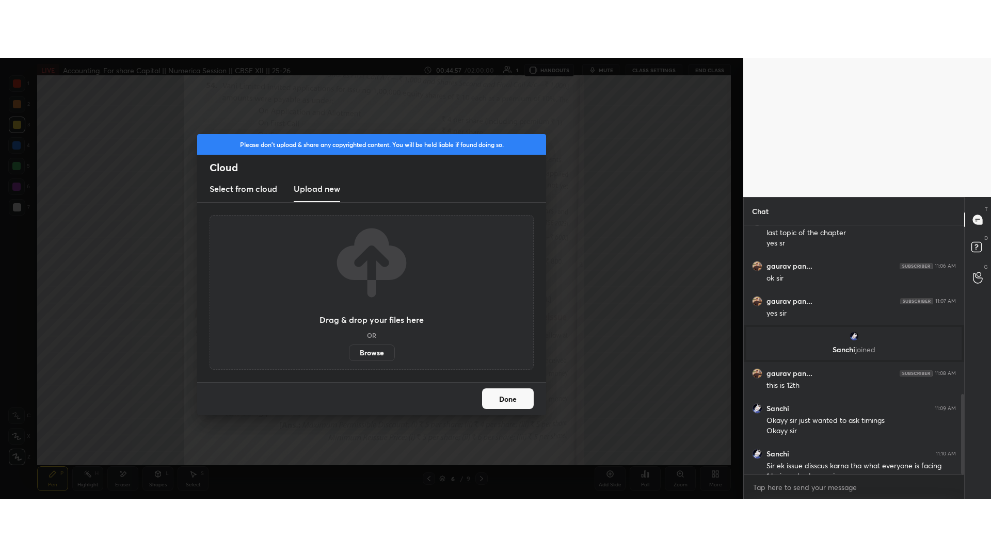
scroll to position [51222, 50896]
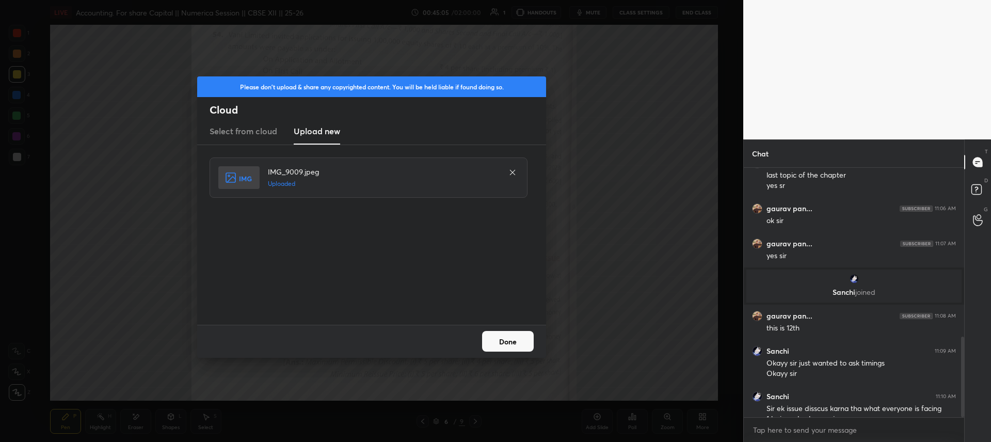
drag, startPoint x: 483, startPoint y: 338, endPoint x: 519, endPoint y: 336, distance: 36.2
click at [483, 338] on button "Done" at bounding box center [508, 341] width 52 height 21
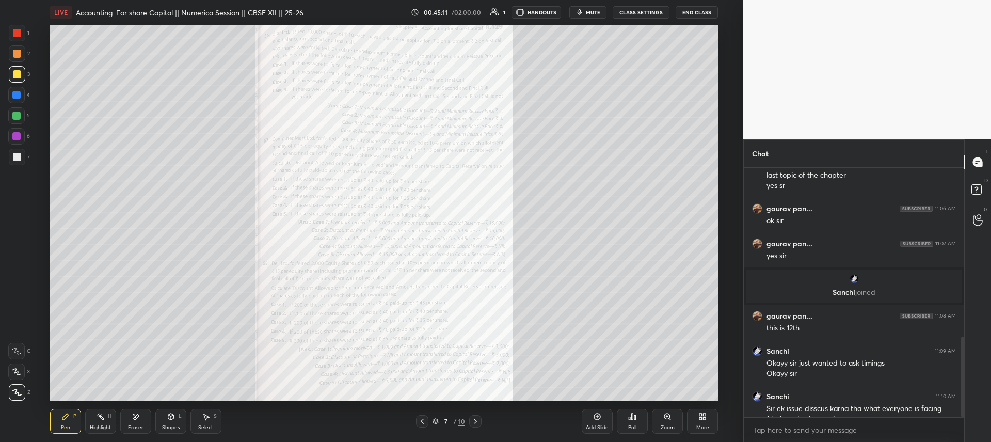
click at [658, 389] on div "Zoom" at bounding box center [667, 421] width 31 height 25
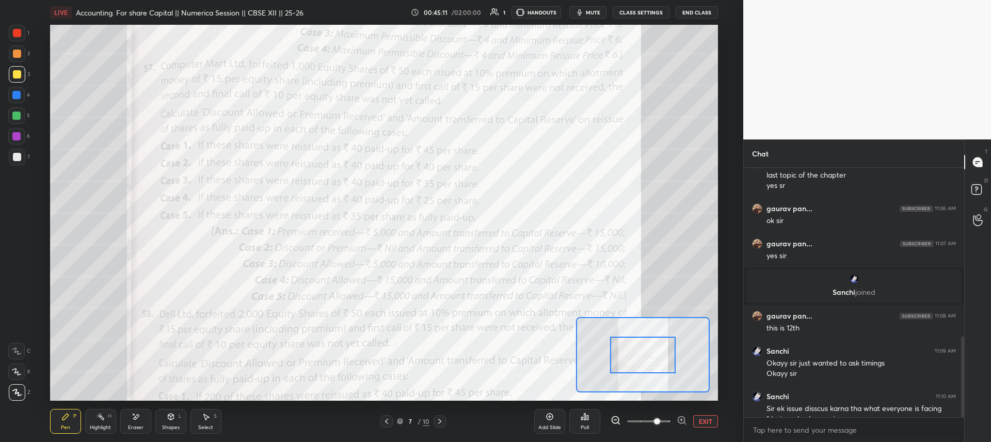
click at [660, 389] on span at bounding box center [657, 421] width 6 height 6
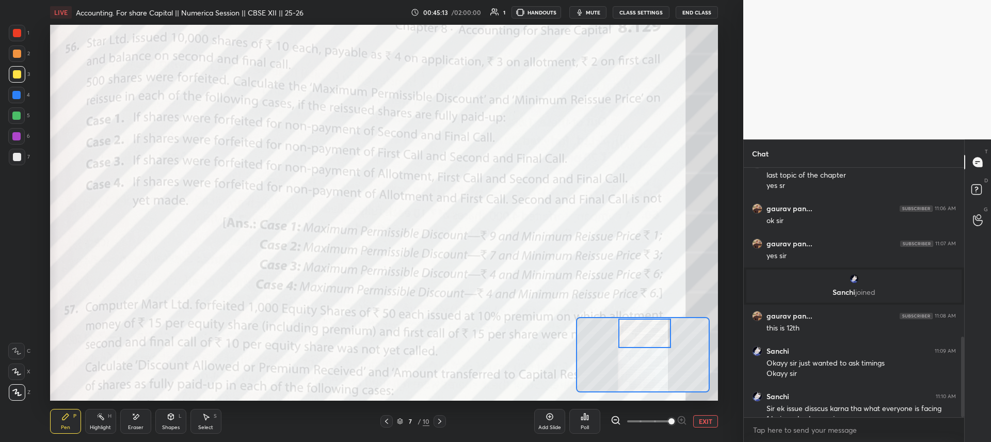
drag, startPoint x: 646, startPoint y: 345, endPoint x: 649, endPoint y: 324, distance: 21.8
click at [647, 325] on div at bounding box center [644, 332] width 53 height 29
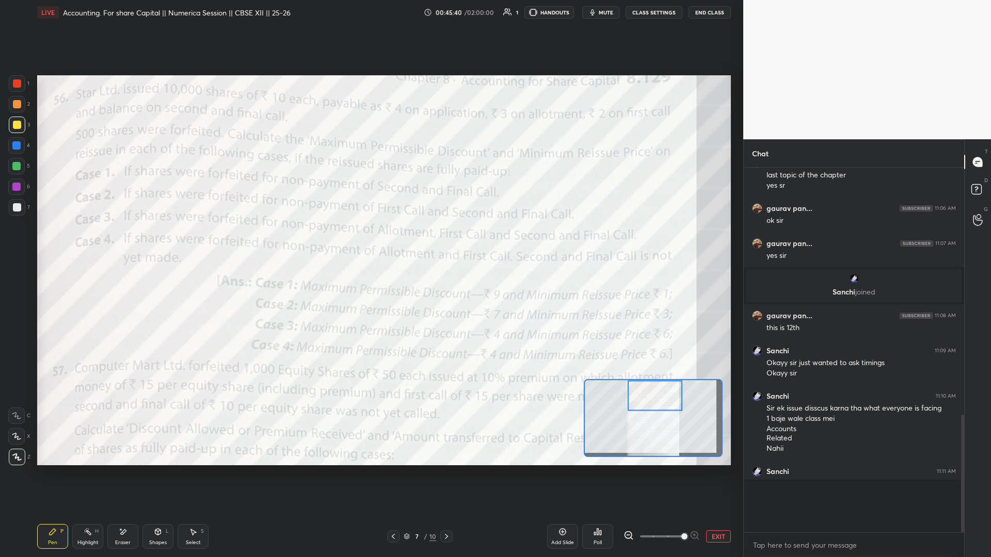
scroll to position [386, 217]
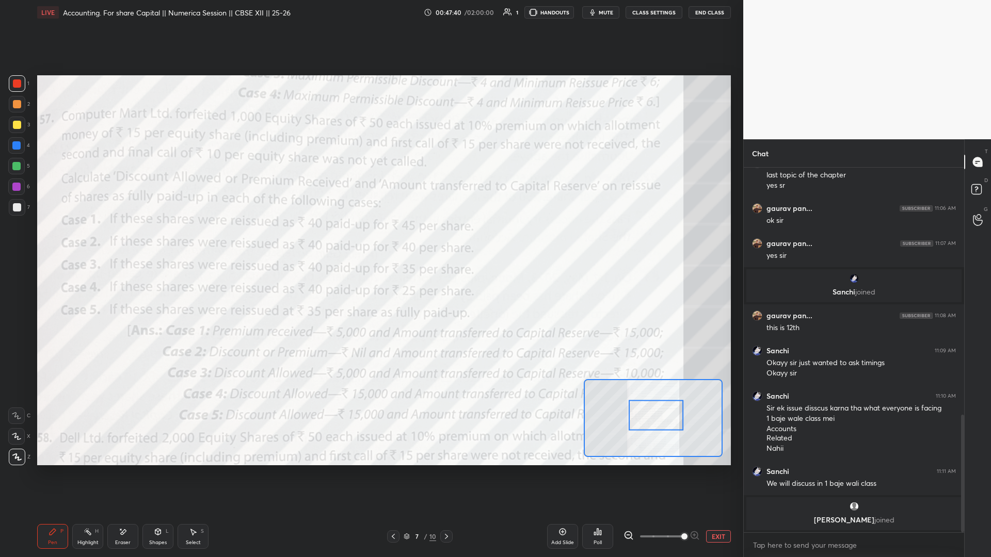
drag, startPoint x: 650, startPoint y: 398, endPoint x: 653, endPoint y: 416, distance: 17.8
click at [651, 389] on div at bounding box center [655, 415] width 55 height 30
click at [724, 389] on button "EXIT" at bounding box center [718, 536] width 25 height 12
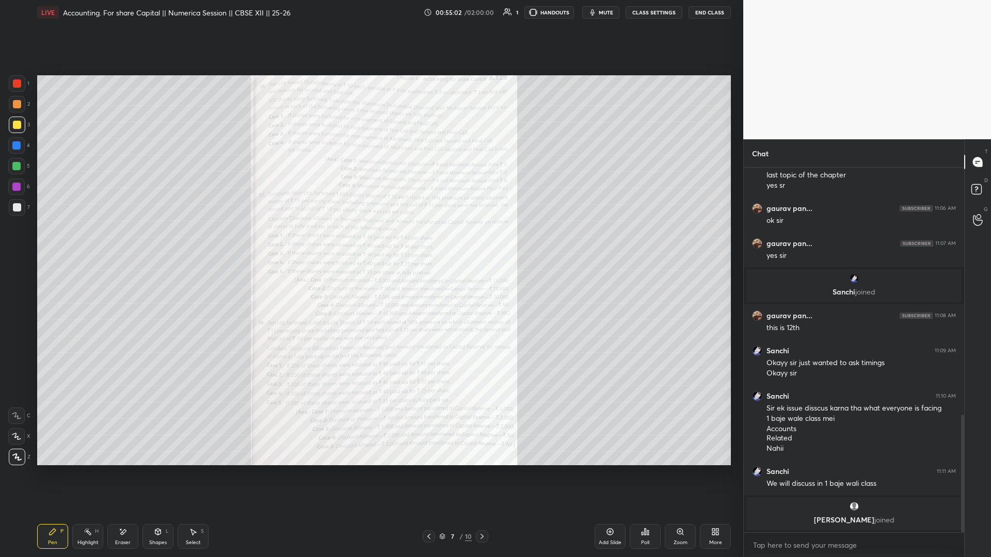
click at [678, 389] on icon at bounding box center [680, 532] width 8 height 8
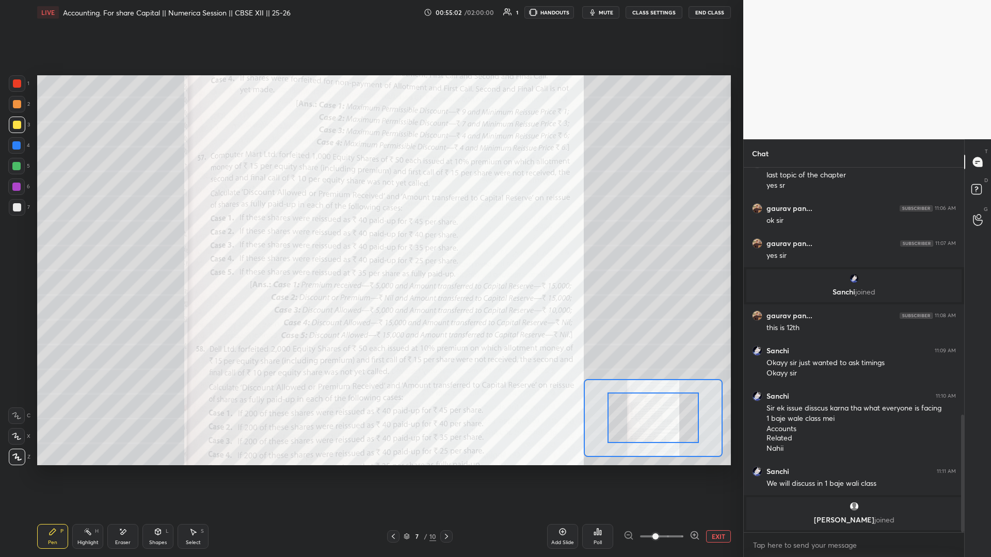
click at [679, 389] on span at bounding box center [661, 536] width 43 height 15
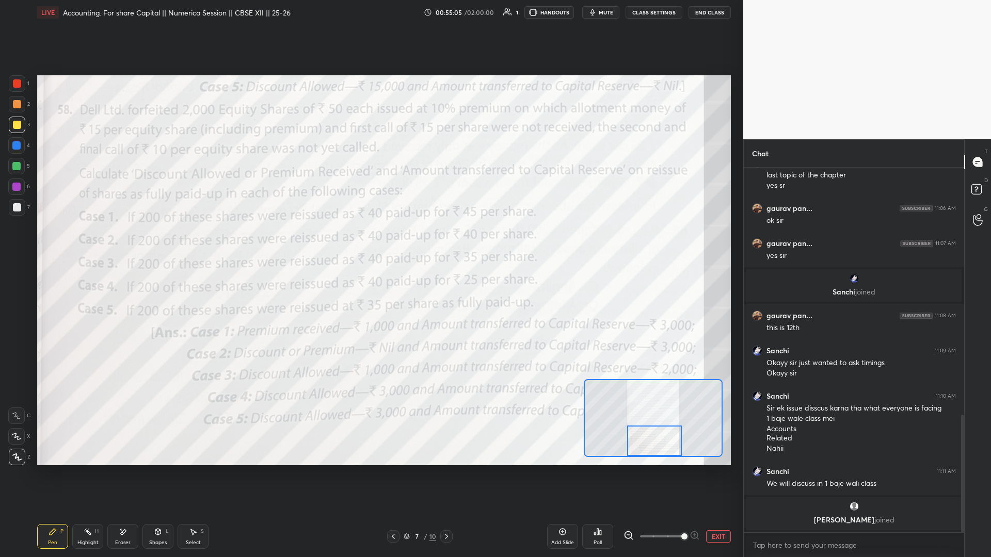
drag, startPoint x: 649, startPoint y: 424, endPoint x: 648, endPoint y: 442, distance: 18.6
click at [648, 389] on div at bounding box center [654, 441] width 55 height 30
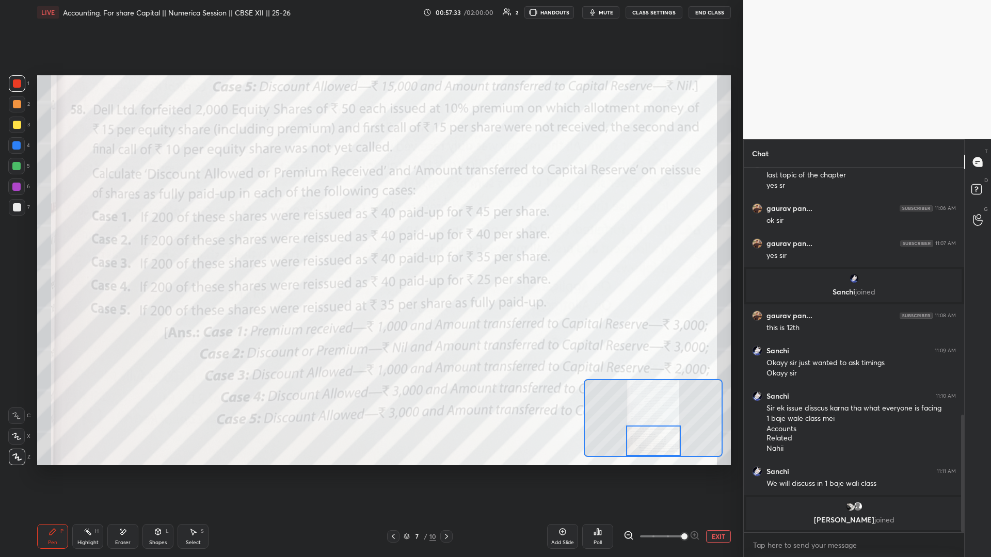
click at [643, 389] on div at bounding box center [653, 441] width 55 height 30
click at [716, 389] on button "EXIT" at bounding box center [718, 536] width 25 height 12
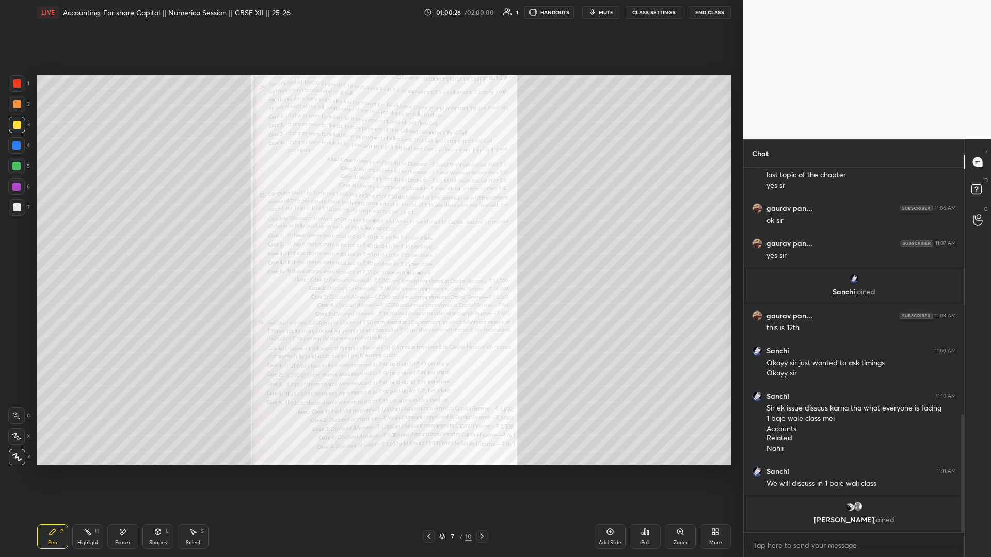
click at [585, 389] on div "Setting up your live class Poll for secs No correct answer Start poll" at bounding box center [384, 270] width 702 height 491
click at [588, 389] on div "Setting up your live class Poll for secs No correct answer Start poll" at bounding box center [384, 270] width 702 height 491
click at [709, 389] on div "Setting up your live class Poll for secs No correct answer Start poll" at bounding box center [384, 270] width 702 height 491
click at [706, 8] on button "End Class" at bounding box center [709, 12] width 42 height 12
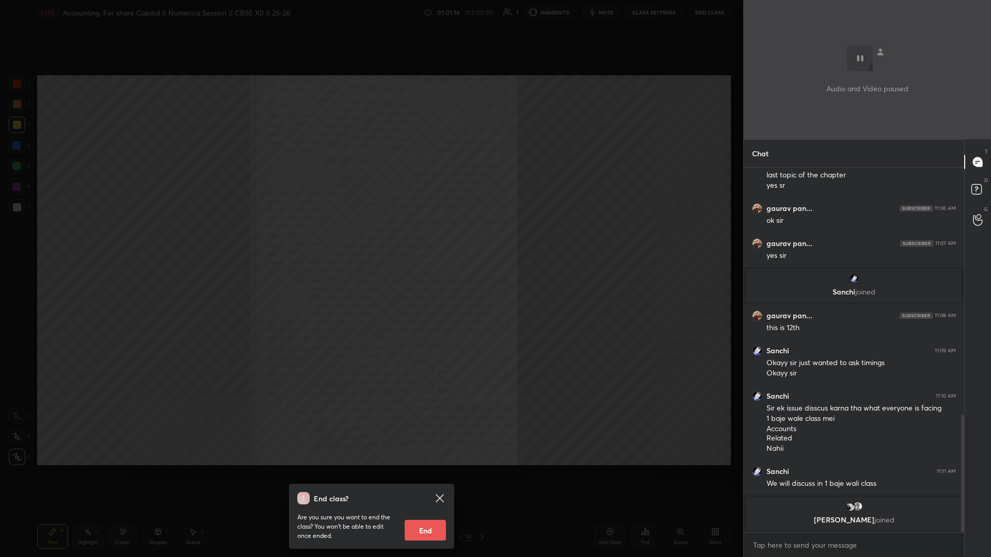
click at [422, 389] on button "End" at bounding box center [425, 530] width 41 height 21
type textarea "x"
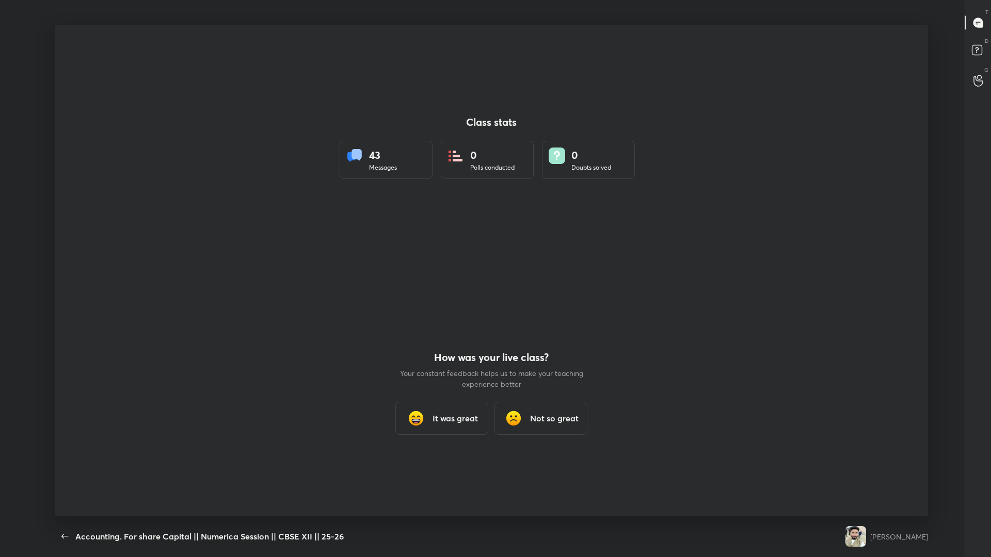
scroll to position [0, 0]
click at [64, 389] on icon "button" at bounding box center [65, 536] width 12 height 12
